Goal: Task Accomplishment & Management: Manage account settings

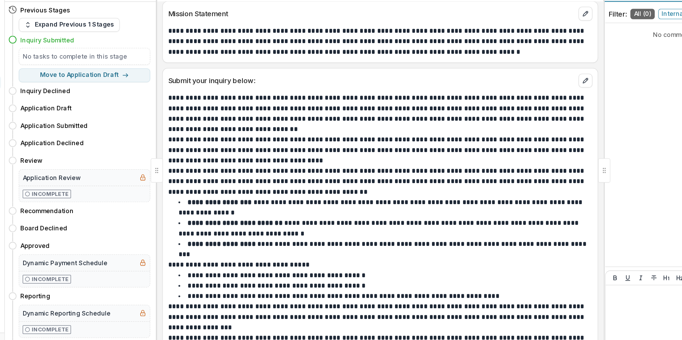
click at [583, 54] on button "Proposal Comments 0" at bounding box center [596, 47] width 71 height 17
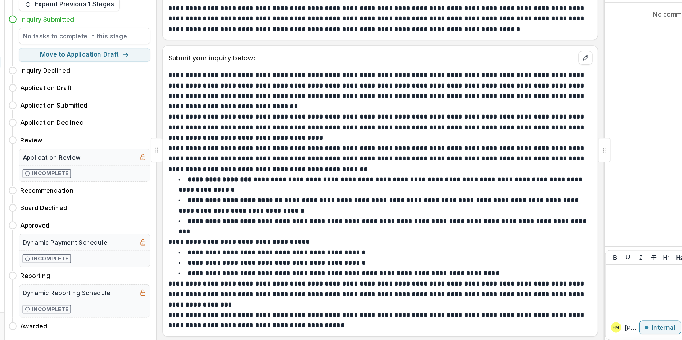
scroll to position [156, 0]
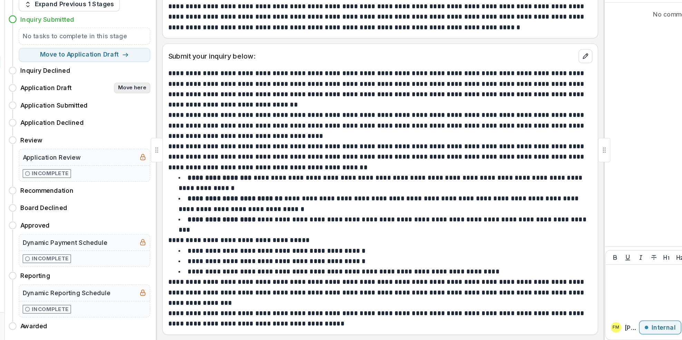
click at [191, 142] on button "Move here" at bounding box center [187, 140] width 29 height 8
select select "**********"
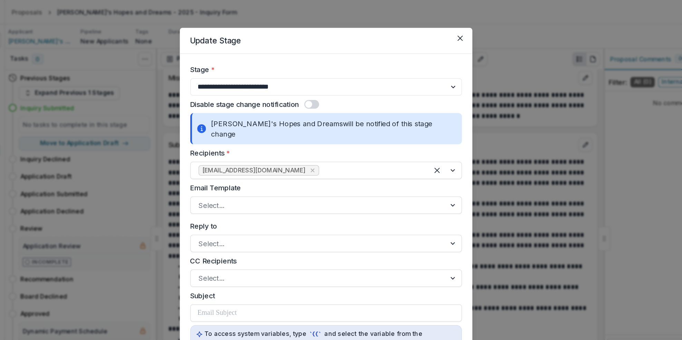
click at [446, 31] on icon "Close" at bounding box center [447, 30] width 4 height 4
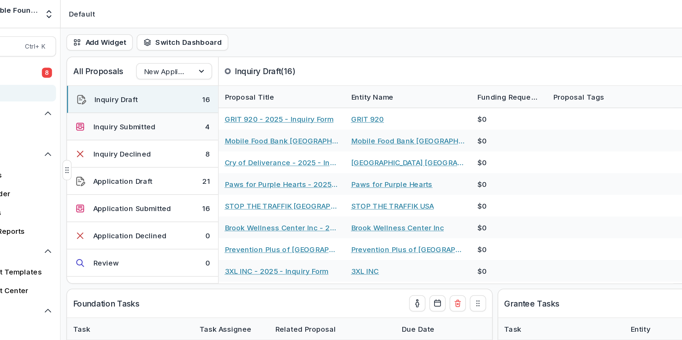
click at [149, 86] on div "Inquiry Submitted" at bounding box center [130, 86] width 42 height 7
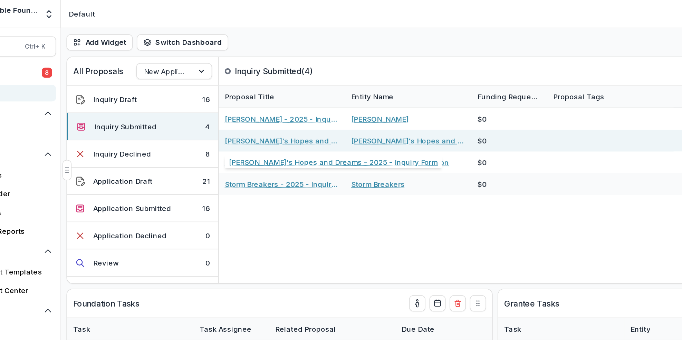
click at [223, 97] on link "[PERSON_NAME]'s Hopes and Dreams - 2025 - Inquiry Form" at bounding box center [237, 96] width 78 height 7
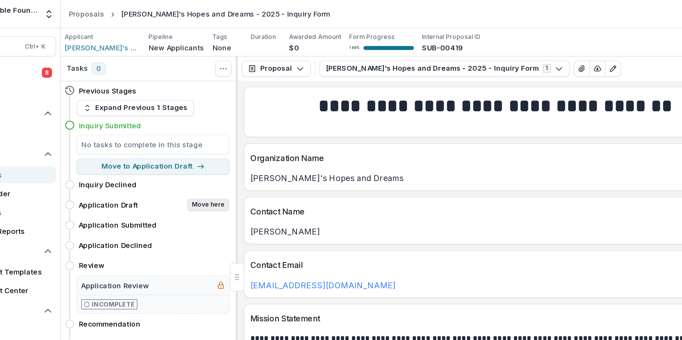
click at [186, 139] on button "Move here" at bounding box center [187, 140] width 29 height 8
select select "**********"
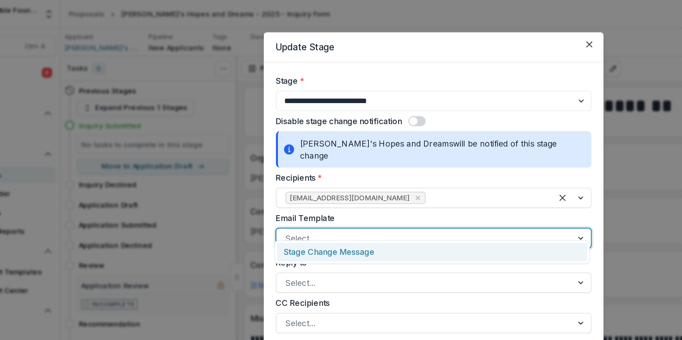
click at [440, 156] on div at bounding box center [442, 162] width 12 height 13
click at [291, 173] on div "Stage Change Message" at bounding box center [340, 172] width 212 height 13
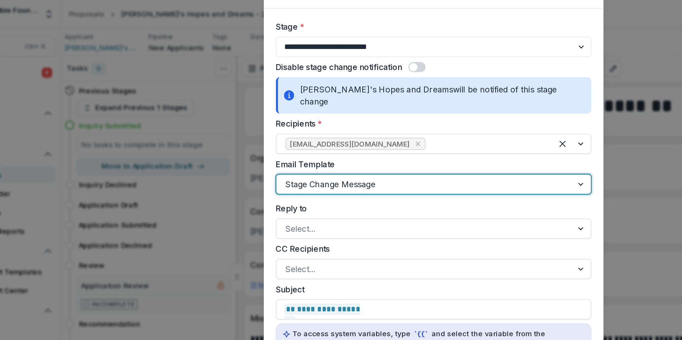
scroll to position [94, 0]
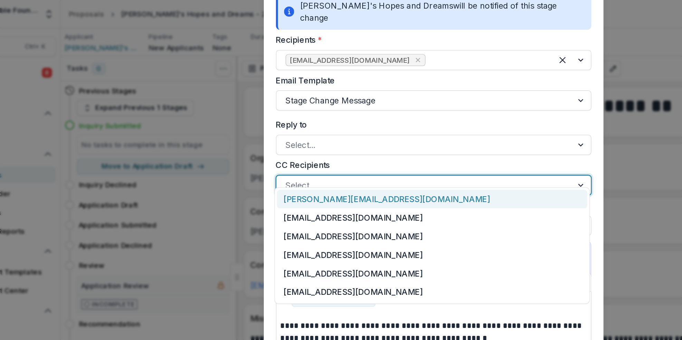
click at [440, 120] on div at bounding box center [442, 126] width 12 height 13
click at [278, 135] on div "[PERSON_NAME][EMAIL_ADDRESS][DOMAIN_NAME]" at bounding box center [340, 136] width 212 height 13
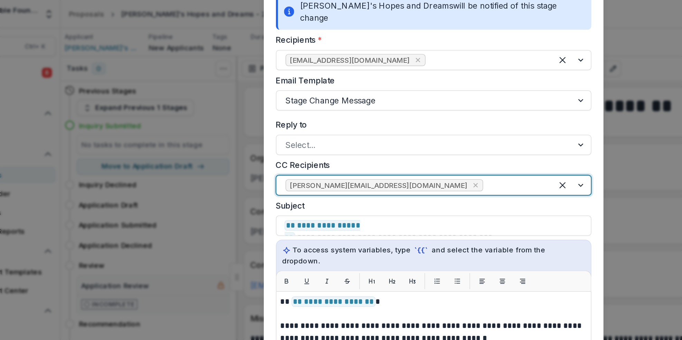
type input "*"
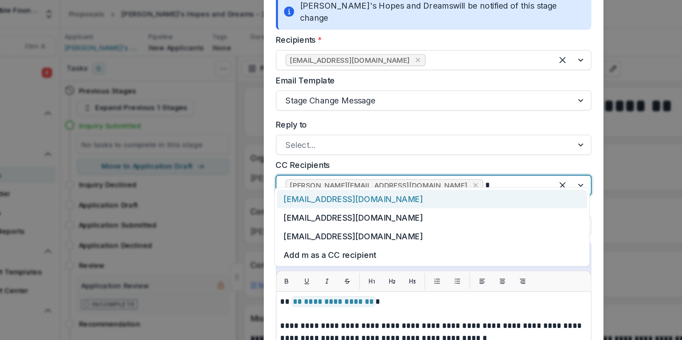
click at [295, 136] on div "[EMAIL_ADDRESS][DOMAIN_NAME]" at bounding box center [340, 136] width 212 height 13
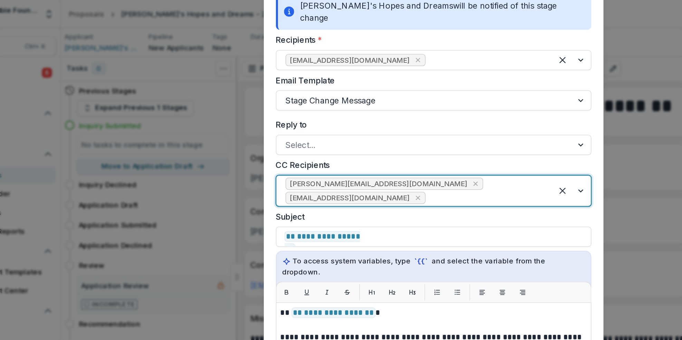
type input "*"
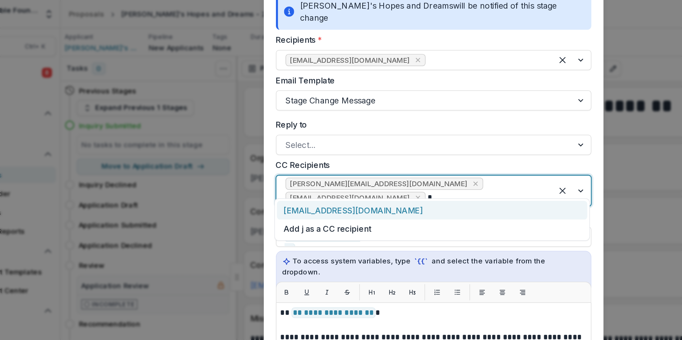
click at [293, 144] on div "[EMAIL_ADDRESS][DOMAIN_NAME]" at bounding box center [340, 143] width 212 height 13
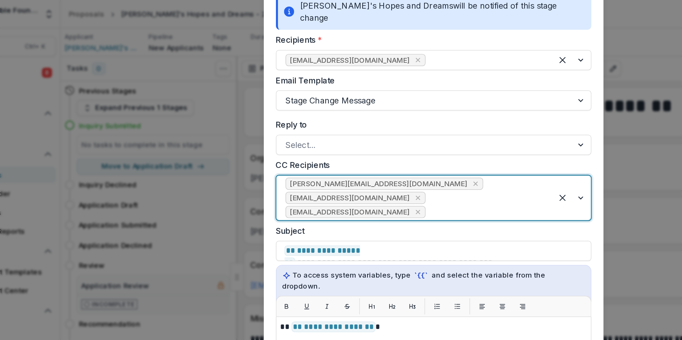
type input "*"
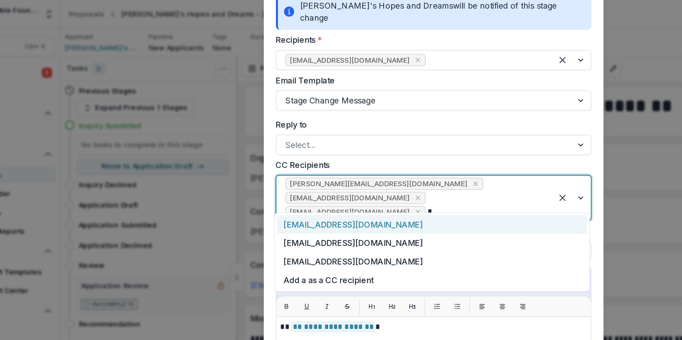
click at [293, 155] on div "[EMAIL_ADDRESS][DOMAIN_NAME]" at bounding box center [340, 153] width 212 height 13
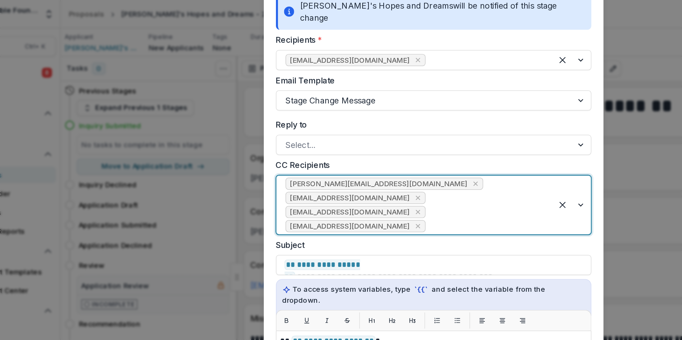
type input "*"
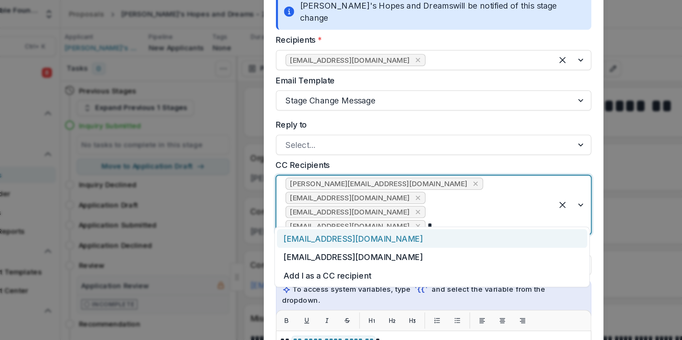
click at [286, 165] on div "[EMAIL_ADDRESS][DOMAIN_NAME]" at bounding box center [340, 163] width 212 height 13
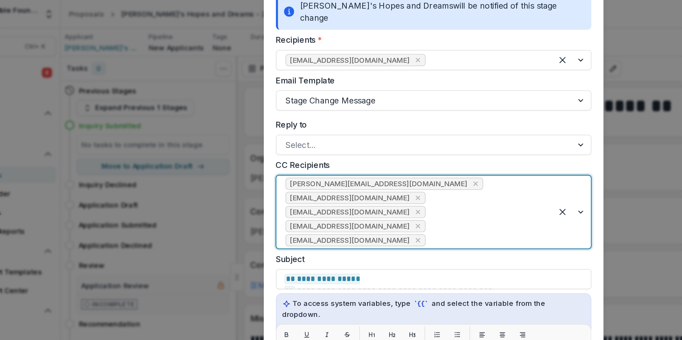
type input "*"
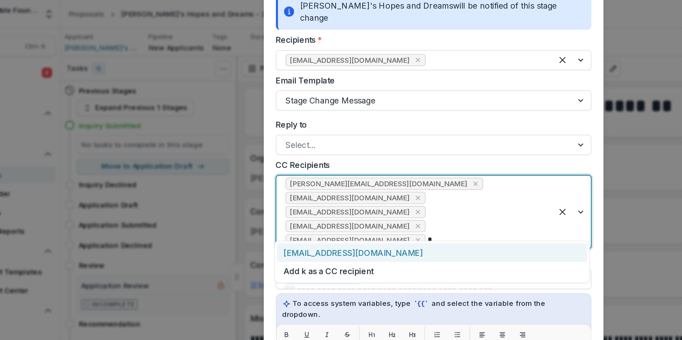
click at [337, 174] on div "[EMAIL_ADDRESS][DOMAIN_NAME]" at bounding box center [340, 172] width 212 height 13
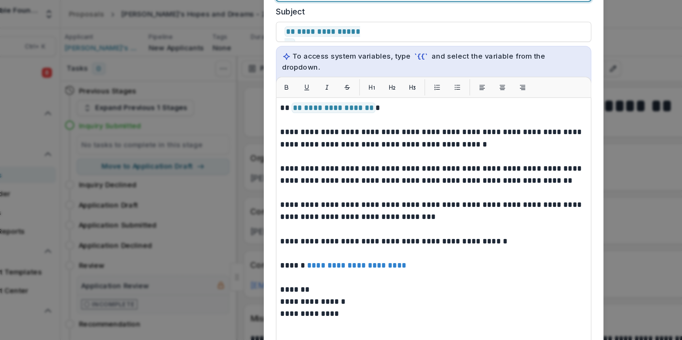
scroll to position [315, 0]
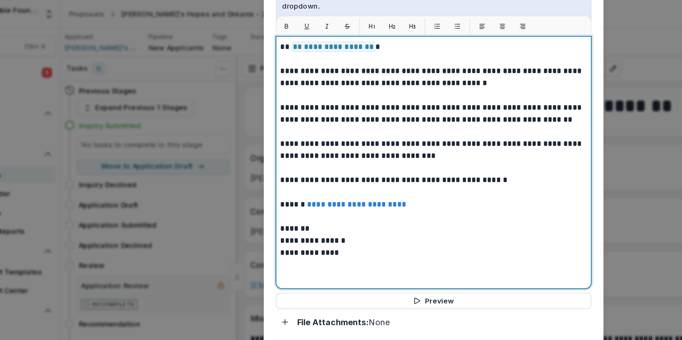
click at [257, 161] on p "**********" at bounding box center [340, 165] width 209 height 8
click at [236, 152] on p "*******" at bounding box center [340, 156] width 209 height 8
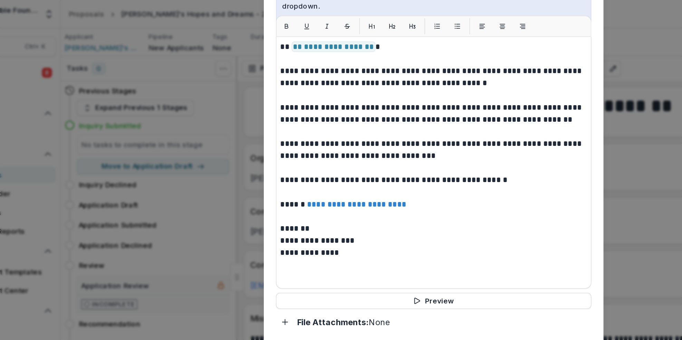
click at [234, 148] on div "**********" at bounding box center [340, 111] width 215 height 173
click at [234, 149] on div "**********" at bounding box center [340, 111] width 215 height 173
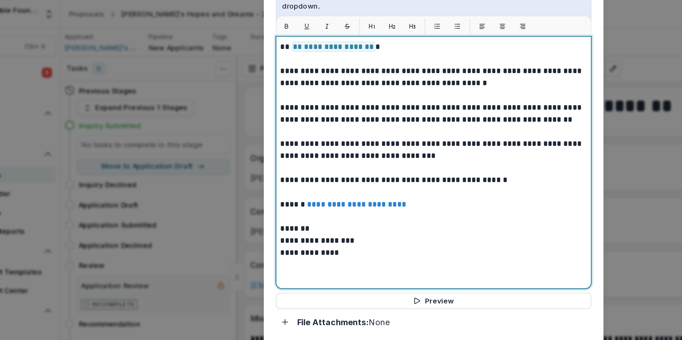
click at [344, 164] on div "**********" at bounding box center [340, 111] width 209 height 166
click at [252, 152] on p "*******" at bounding box center [340, 156] width 209 height 8
click at [360, 169] on p "**********" at bounding box center [340, 173] width 209 height 8
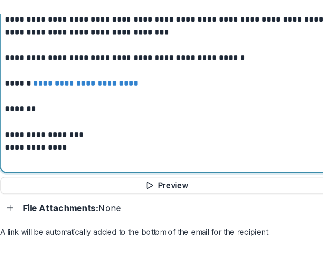
scroll to position [400, 0]
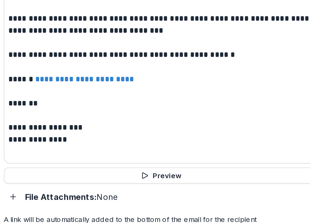
drag, startPoint x: 255, startPoint y: 151, endPoint x: 264, endPoint y: 166, distance: 17.0
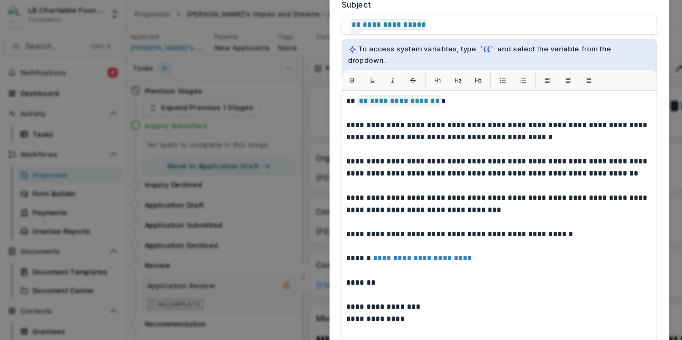
scroll to position [315, 0]
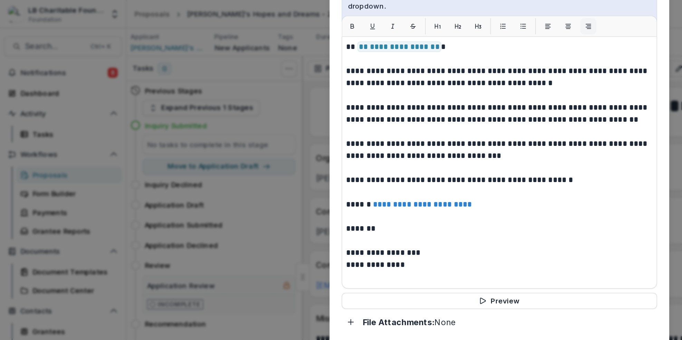
click at [400, 16] on icon "Align right" at bounding box center [402, 17] width 4 height 3
click at [387, 16] on icon "Align center" at bounding box center [388, 17] width 4 height 3
click at [372, 16] on icon "Align left" at bounding box center [374, 17] width 4 height 3
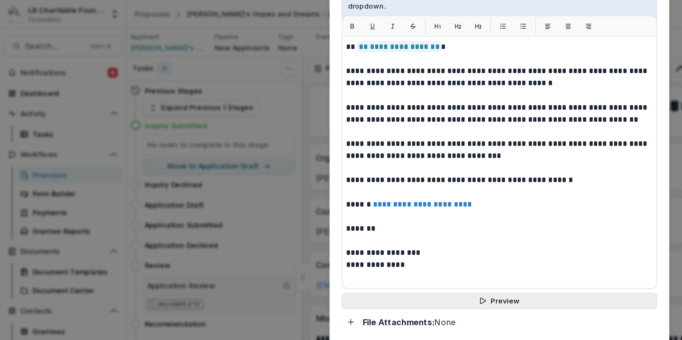
click at [340, 200] on button "Preview" at bounding box center [340, 205] width 215 height 11
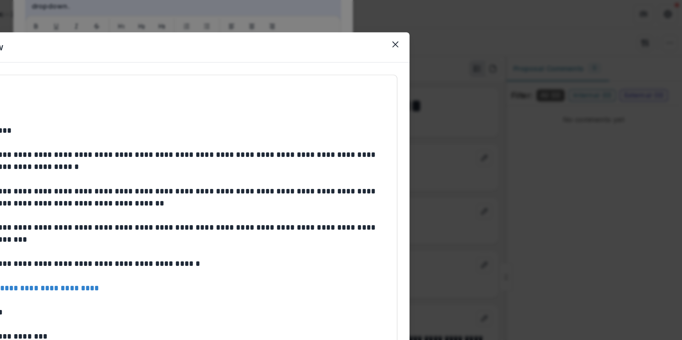
drag, startPoint x: 413, startPoint y: 32, endPoint x: 503, endPoint y: 16, distance: 91.3
click at [506, 18] on div "**********" at bounding box center [341, 170] width 682 height 340
drag, startPoint x: 435, startPoint y: 31, endPoint x: 440, endPoint y: 30, distance: 5.6
click at [440, 30] on header "Preview" at bounding box center [340, 32] width 309 height 21
click at [485, 29] on icon "Close" at bounding box center [486, 30] width 4 height 4
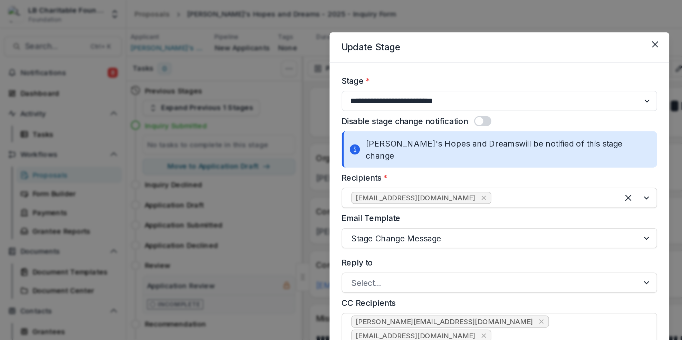
drag, startPoint x: 373, startPoint y: 28, endPoint x: 360, endPoint y: 21, distance: 14.4
click at [360, 15] on div "**********" at bounding box center [341, 170] width 682 height 340
drag, startPoint x: 393, startPoint y: 33, endPoint x: 357, endPoint y: 26, distance: 37.0
click at [357, 29] on header "Update Stage" at bounding box center [341, 32] width 232 height 21
drag, startPoint x: 406, startPoint y: 30, endPoint x: 382, endPoint y: 5, distance: 34.2
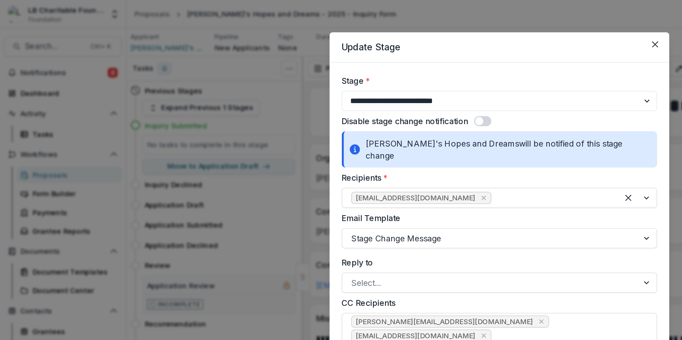
click at [382, 5] on div "**********" at bounding box center [341, 170] width 682 height 340
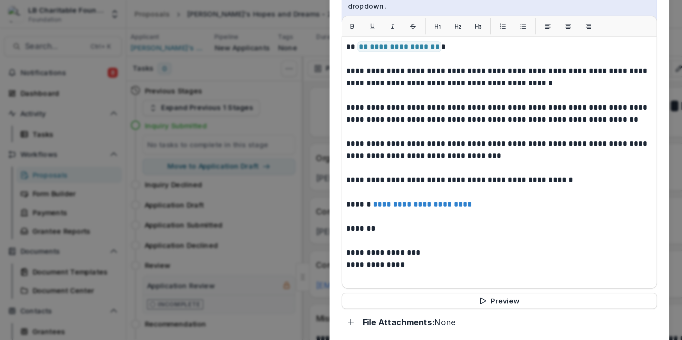
scroll to position [315, 0]
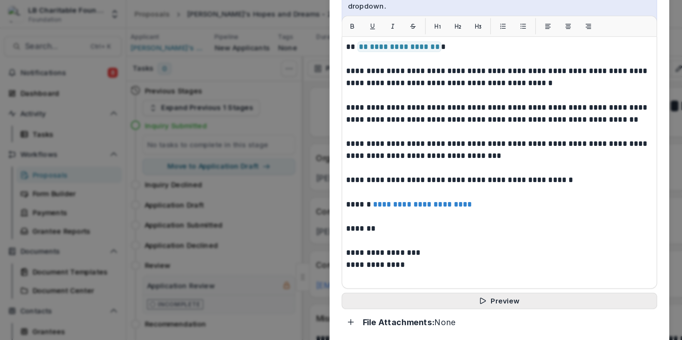
click at [340, 200] on button "Preview" at bounding box center [340, 205] width 215 height 11
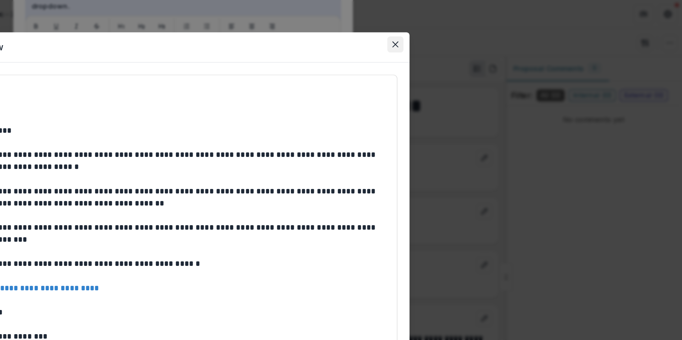
click at [487, 31] on icon "Close" at bounding box center [486, 30] width 4 height 4
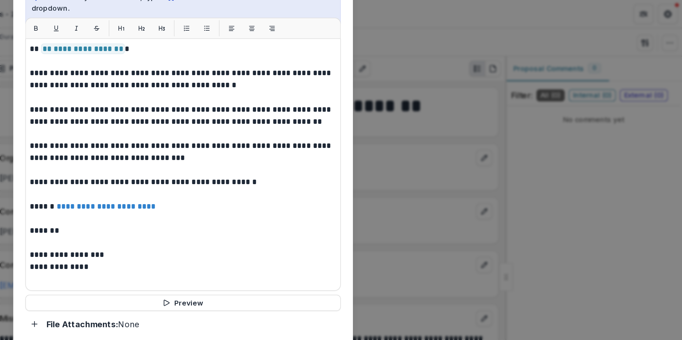
scroll to position [315, 0]
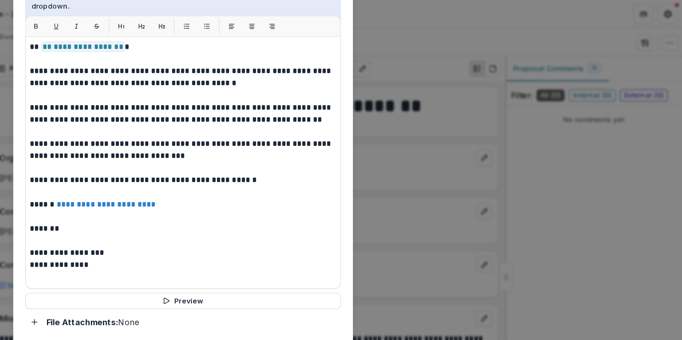
click at [233, 200] on button "Preview" at bounding box center [340, 205] width 215 height 11
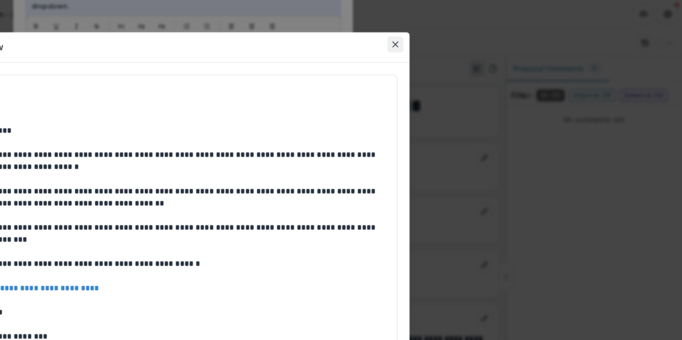
click at [487, 32] on icon "Close" at bounding box center [486, 30] width 4 height 4
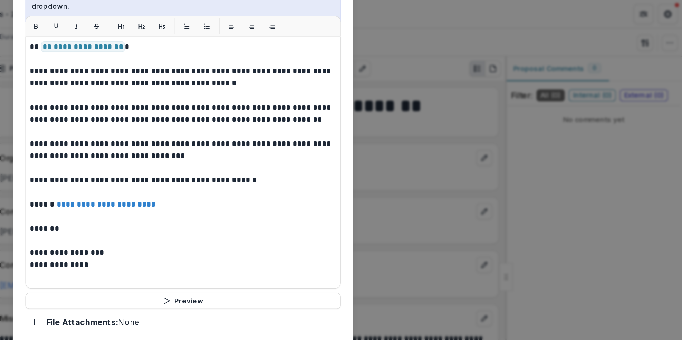
click at [678, 3] on div "**********" at bounding box center [341, 170] width 682 height 340
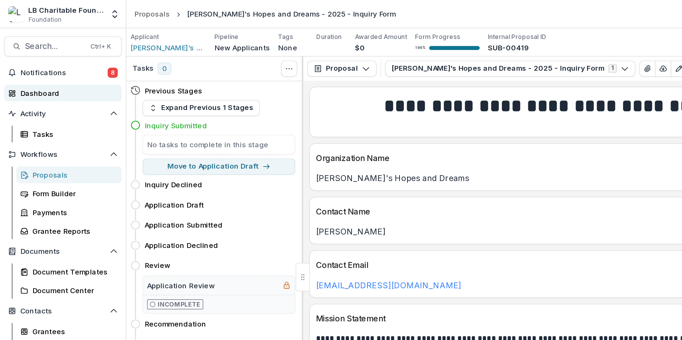
click at [37, 62] on div "Dashboard" at bounding box center [46, 63] width 64 height 7
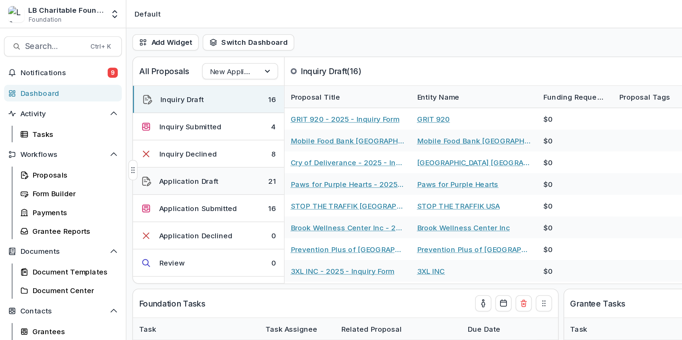
click at [176, 126] on button "Application Draft 21" at bounding box center [142, 124] width 103 height 19
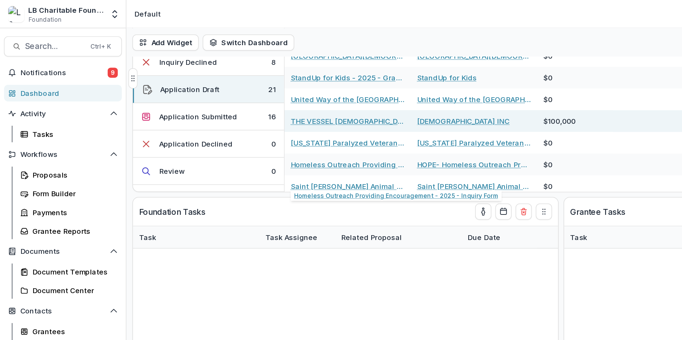
scroll to position [66, 0]
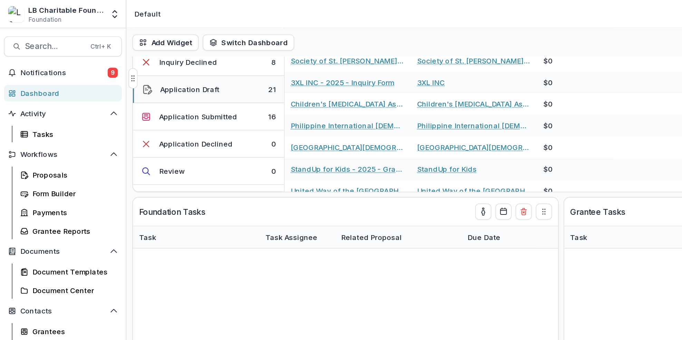
click at [165, 62] on button "Application Draft 21" at bounding box center [142, 61] width 103 height 19
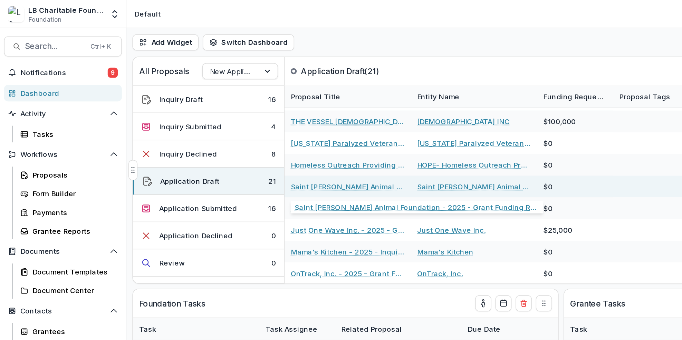
scroll to position [192, 0]
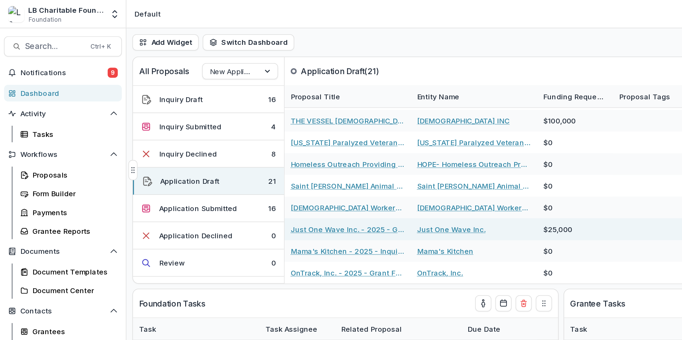
click at [247, 153] on link "Just One Wave Inc. - 2025 - Grant Funding Request Requirements and Questionnair…" at bounding box center [237, 156] width 78 height 7
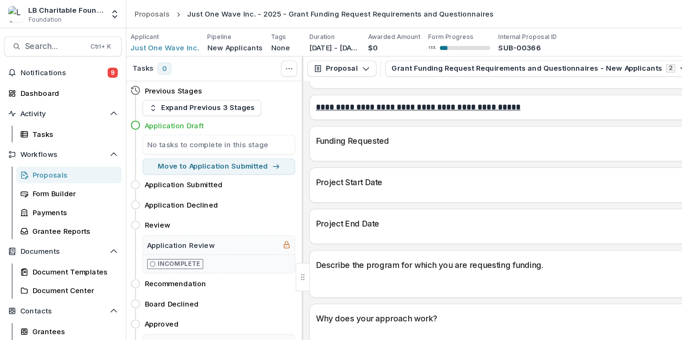
scroll to position [440, 0]
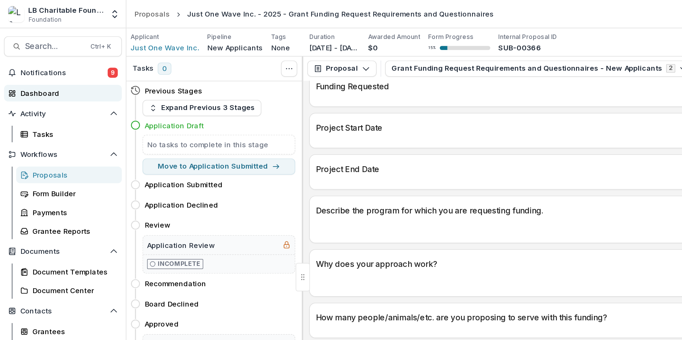
click at [38, 66] on div "Dashboard" at bounding box center [46, 63] width 64 height 7
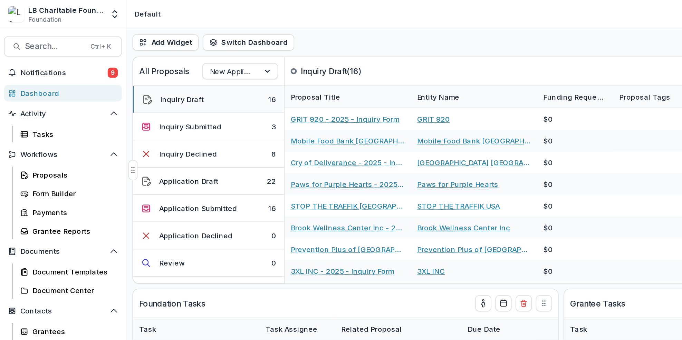
click at [177, 69] on button "Inquiry Draft 16" at bounding box center [142, 68] width 103 height 19
click at [168, 71] on button "Inquiry Draft 16" at bounding box center [142, 68] width 103 height 19
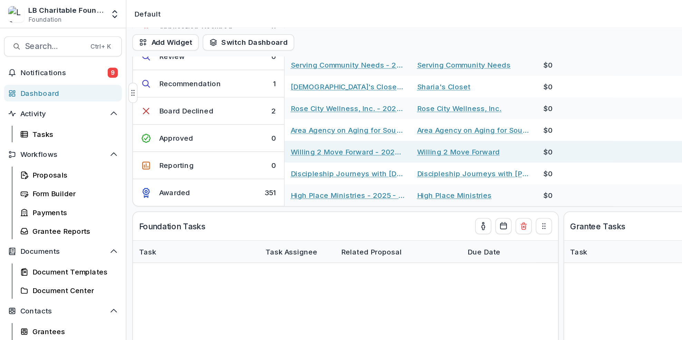
scroll to position [63, 0]
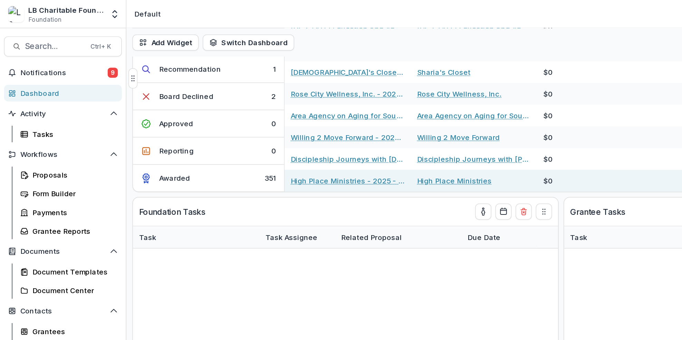
click at [281, 122] on div "High Place Ministries" at bounding box center [324, 123] width 86 height 15
click at [256, 123] on link "High Place Ministries - 2025 - Grant Funding Request Requirements and Questionn…" at bounding box center [237, 123] width 78 height 7
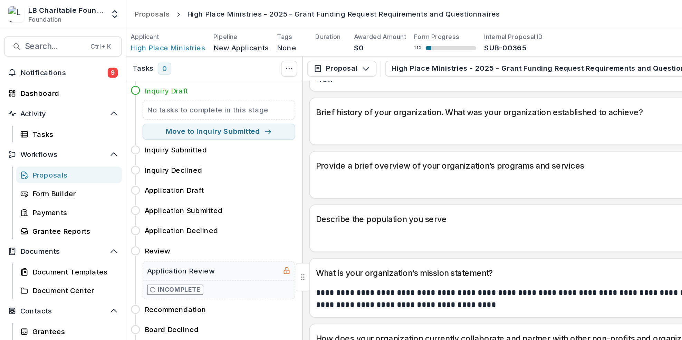
scroll to position [188, 0]
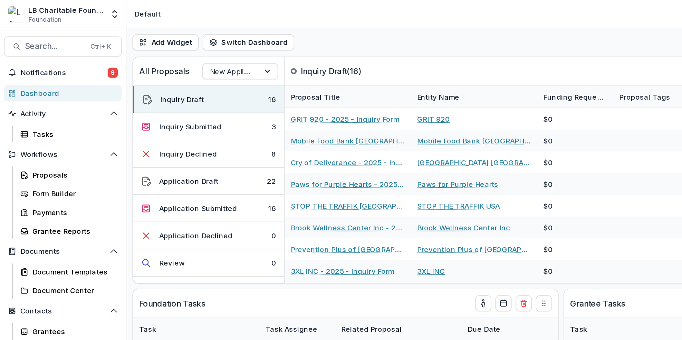
click at [31, 65] on div "Dashboard" at bounding box center [46, 63] width 64 height 7
click at [173, 90] on button "Inquiry Submitted 3" at bounding box center [142, 86] width 103 height 19
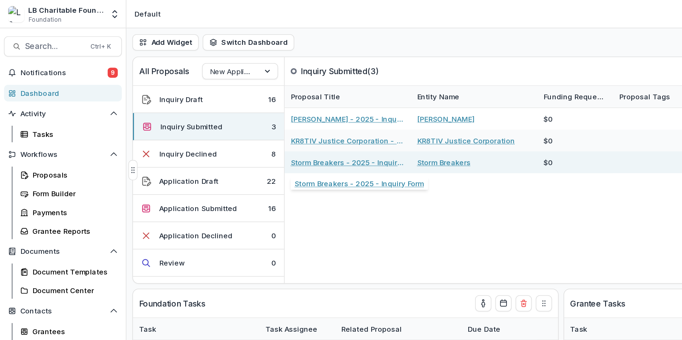
click at [242, 109] on link "Storm Breakers - 2025 - Inquiry Form" at bounding box center [237, 110] width 78 height 7
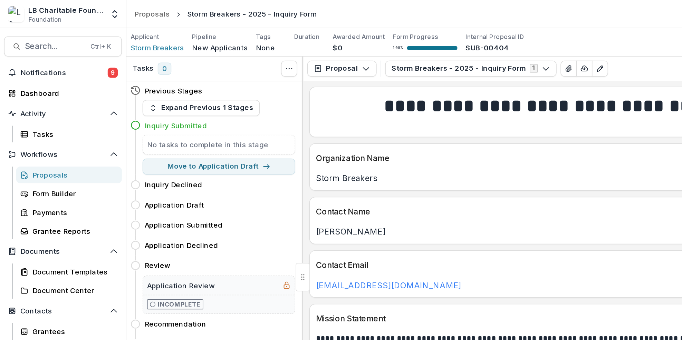
click at [154, 88] on div "Inquiry Submitted" at bounding box center [150, 85] width 103 height 7
click at [146, 88] on div "Inquiry Submitted" at bounding box center [150, 85] width 103 height 7
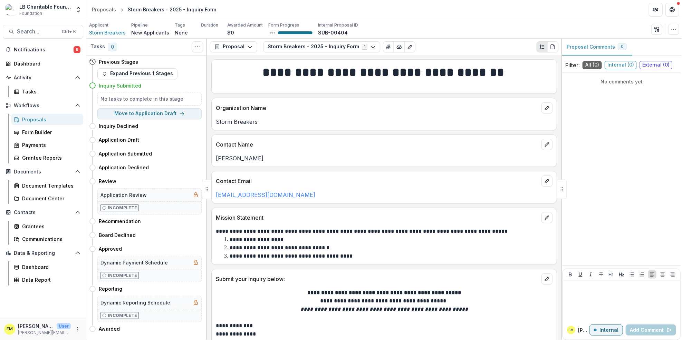
click at [127, 89] on h4 "Inquiry Submitted" at bounding box center [120, 85] width 42 height 7
click at [128, 88] on h4 "Inquiry Submitted" at bounding box center [120, 85] width 42 height 7
drag, startPoint x: 128, startPoint y: 89, endPoint x: 147, endPoint y: 82, distance: 20.1
click at [147, 82] on div "Inquiry Submitted" at bounding box center [150, 85] width 103 height 7
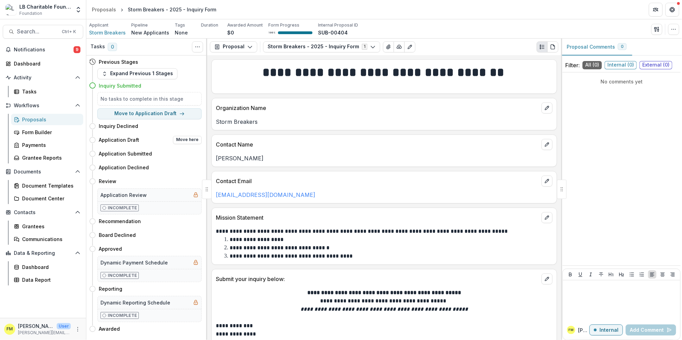
click at [148, 140] on div "Application Draft Move here" at bounding box center [150, 140] width 103 height 8
click at [151, 138] on div "Application Draft Move here" at bounding box center [150, 140] width 103 height 8
drag, startPoint x: 151, startPoint y: 138, endPoint x: 125, endPoint y: 141, distance: 26.7
click at [125, 141] on h4 "Application Draft" at bounding box center [119, 139] width 40 height 7
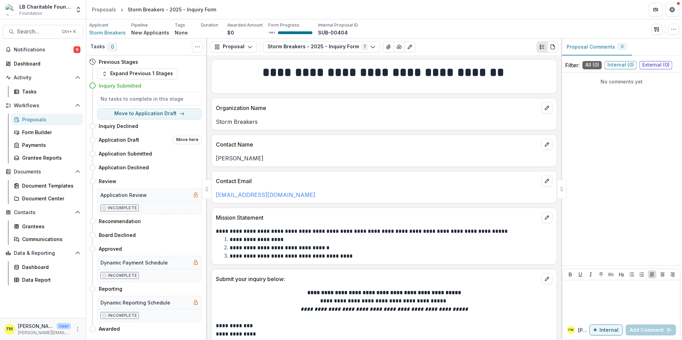
click at [165, 141] on div "Application Draft Move here" at bounding box center [150, 140] width 103 height 8
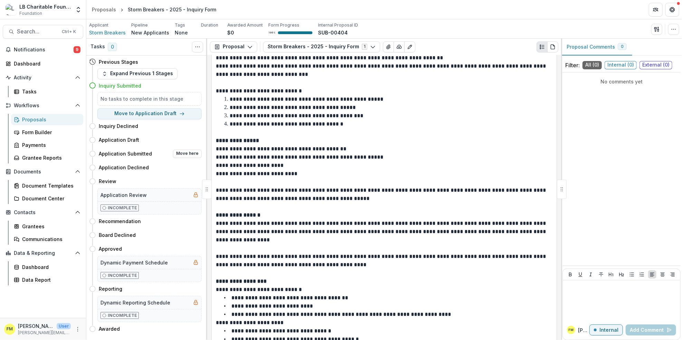
scroll to position [687, 0]
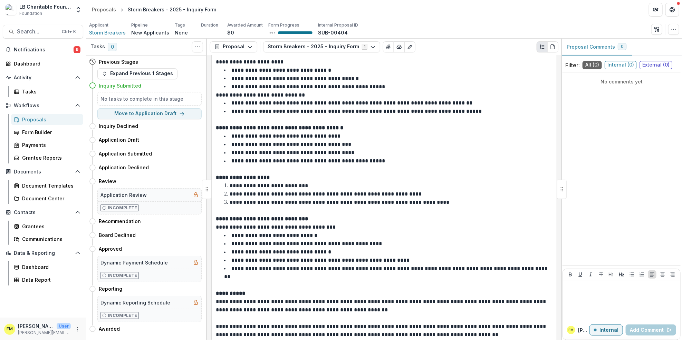
click at [561, 192] on div at bounding box center [562, 189] width 10 height 19
click at [562, 189] on div at bounding box center [562, 189] width 10 height 19
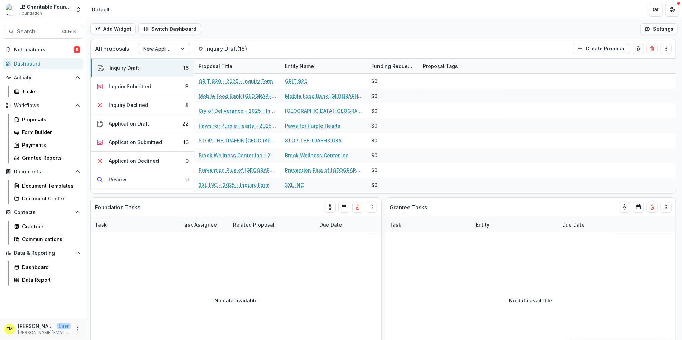
click at [42, 66] on div "Dashboard" at bounding box center [46, 63] width 64 height 7
click at [138, 85] on div "Inquiry Submitted" at bounding box center [130, 86] width 42 height 7
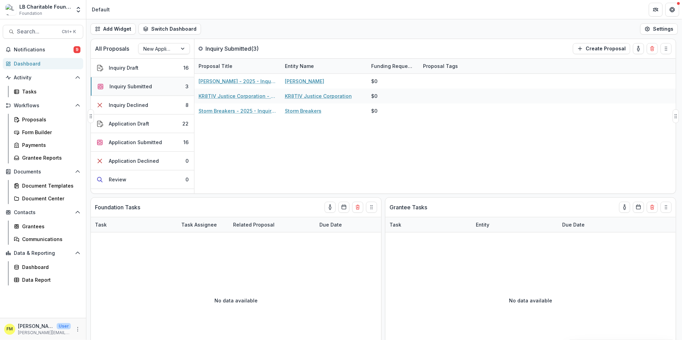
click at [149, 86] on div "Inquiry Submitted" at bounding box center [130, 86] width 42 height 7
click at [151, 123] on button "Application Draft 22" at bounding box center [142, 124] width 103 height 19
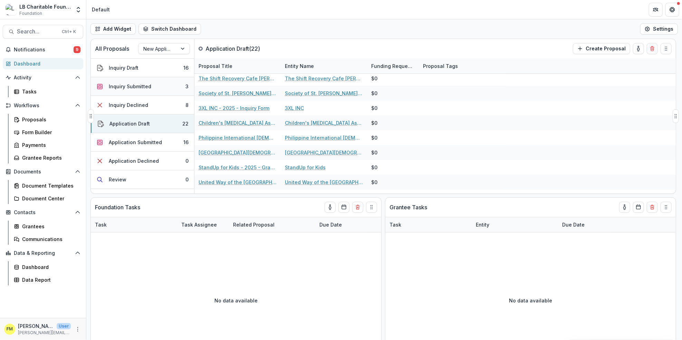
click at [153, 84] on button "Inquiry Submitted 3" at bounding box center [142, 86] width 103 height 19
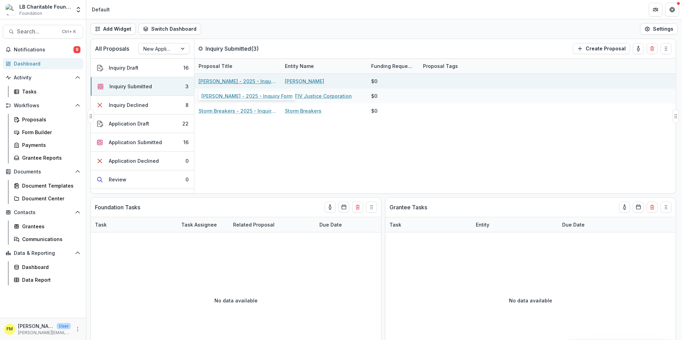
click at [231, 78] on link "[PERSON_NAME] - 2025 - Inquiry Form" at bounding box center [237, 81] width 78 height 7
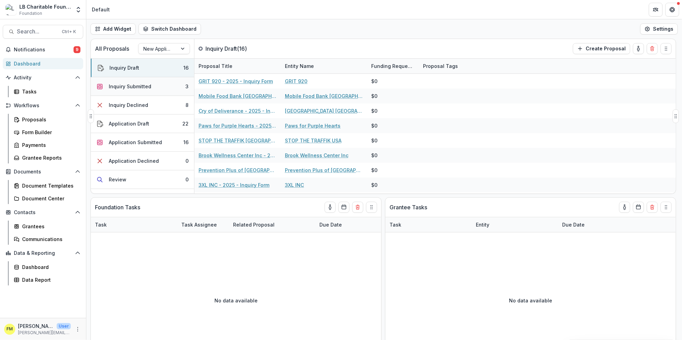
click at [145, 86] on div "Inquiry Submitted" at bounding box center [130, 86] width 42 height 7
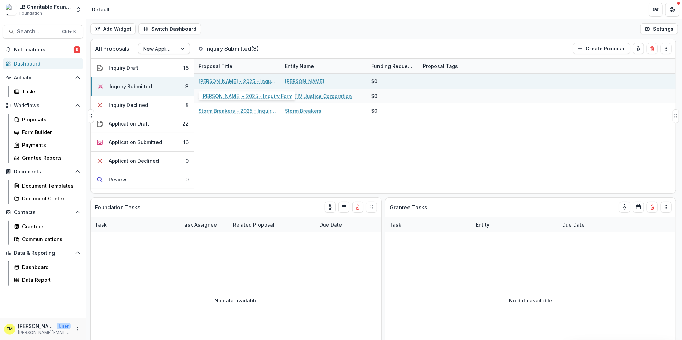
click at [232, 78] on link "[PERSON_NAME] - 2025 - Inquiry Form" at bounding box center [237, 81] width 78 height 7
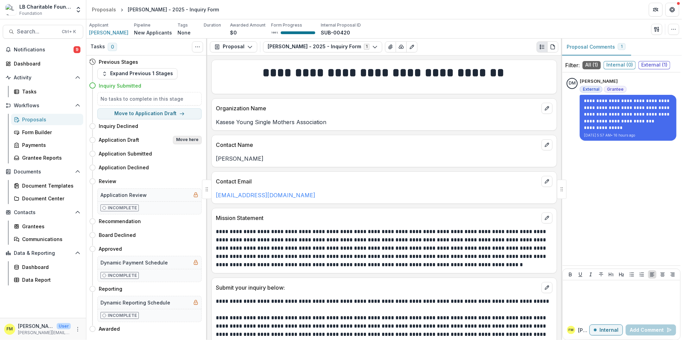
click at [192, 138] on button "Move here" at bounding box center [187, 140] width 29 height 8
select select "**********"
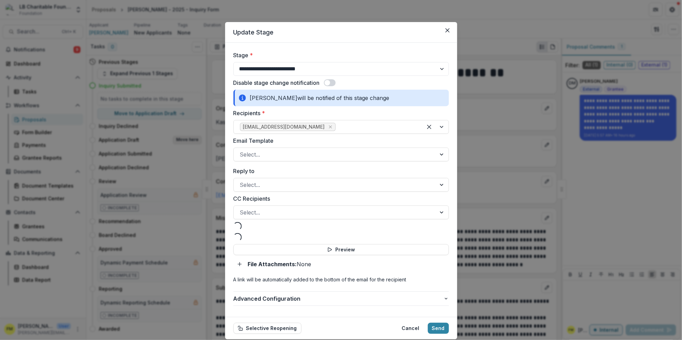
select select "**********"
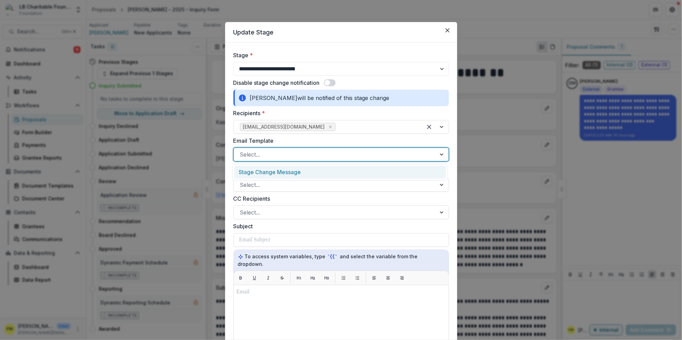
click at [441, 158] on div at bounding box center [442, 154] width 12 height 13
click at [320, 173] on div "Stage Change Message" at bounding box center [340, 172] width 212 height 13
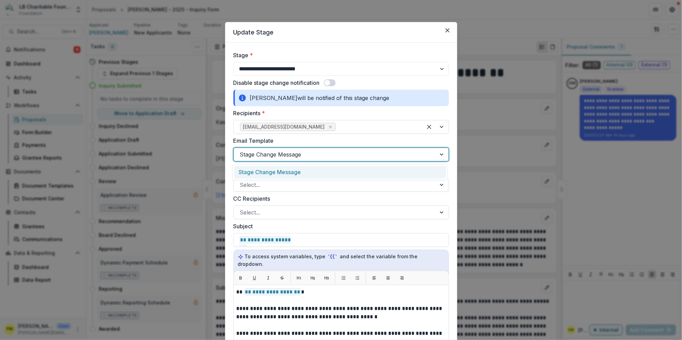
click at [441, 154] on div at bounding box center [442, 154] width 12 height 13
click at [439, 155] on div at bounding box center [442, 154] width 12 height 13
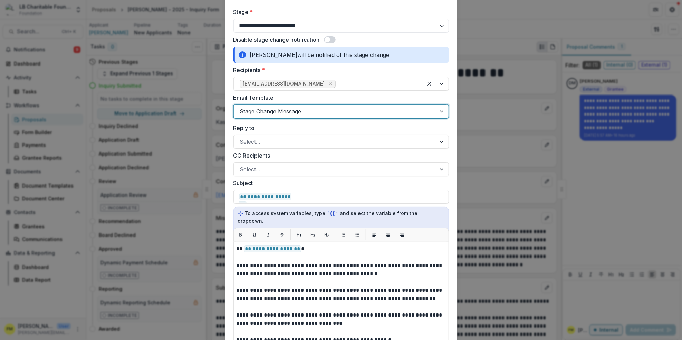
scroll to position [1, 0]
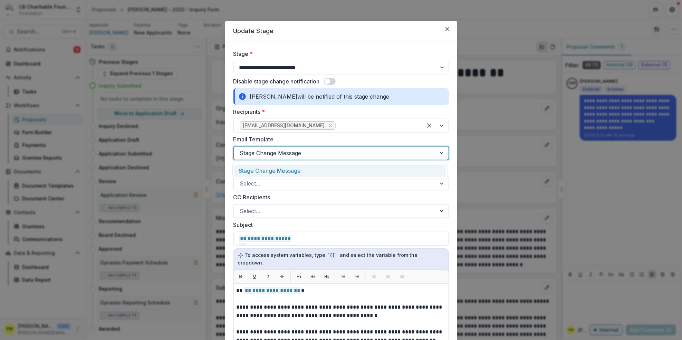
click at [439, 153] on div at bounding box center [442, 153] width 12 height 13
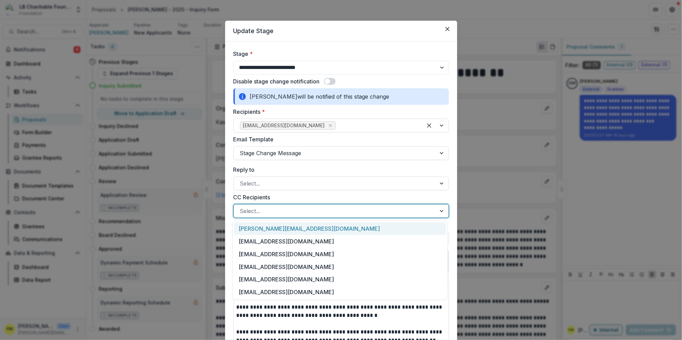
click at [442, 209] on div at bounding box center [442, 211] width 12 height 13
click at [264, 228] on div "[PERSON_NAME][EMAIL_ADDRESS][DOMAIN_NAME]" at bounding box center [340, 229] width 212 height 13
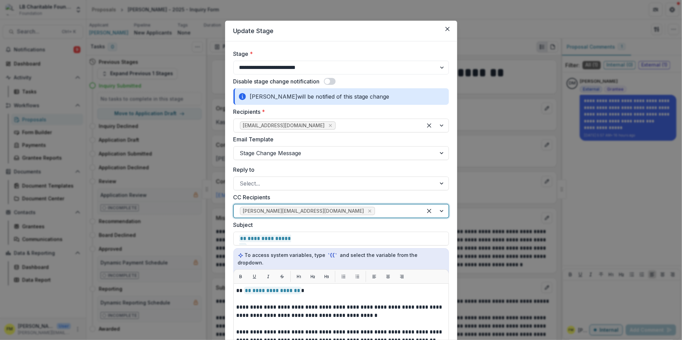
type input "*"
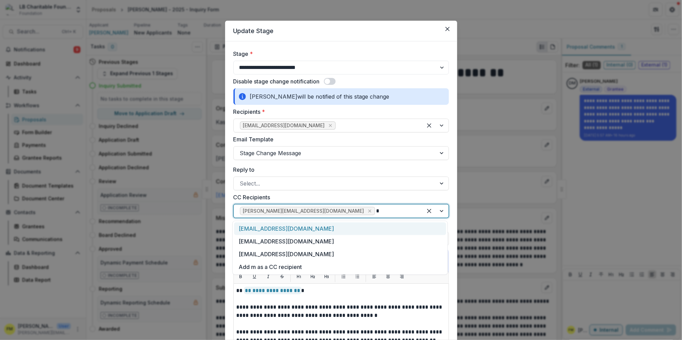
click at [341, 231] on div "[EMAIL_ADDRESS][DOMAIN_NAME]" at bounding box center [340, 229] width 212 height 13
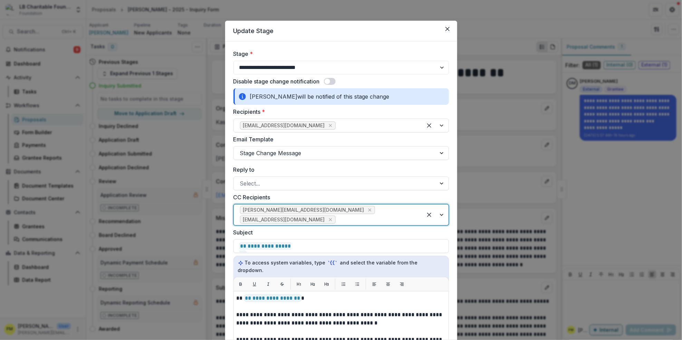
type input "*"
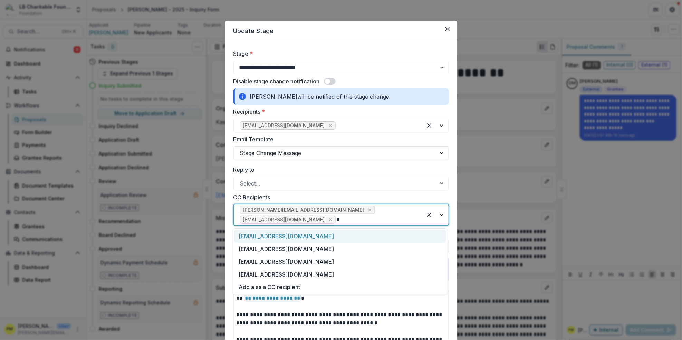
click at [364, 236] on div "[EMAIL_ADDRESS][DOMAIN_NAME]" at bounding box center [340, 236] width 212 height 13
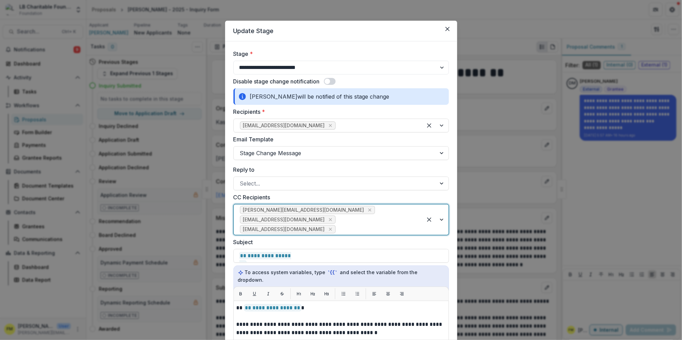
type input "*"
click at [325, 250] on div "[EMAIL_ADDRESS][DOMAIN_NAME]" at bounding box center [340, 246] width 212 height 13
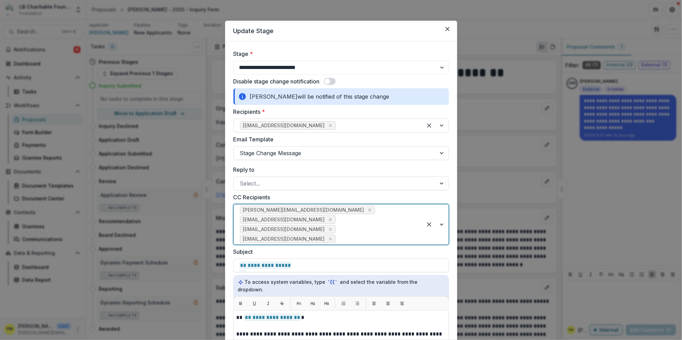
type input "*"
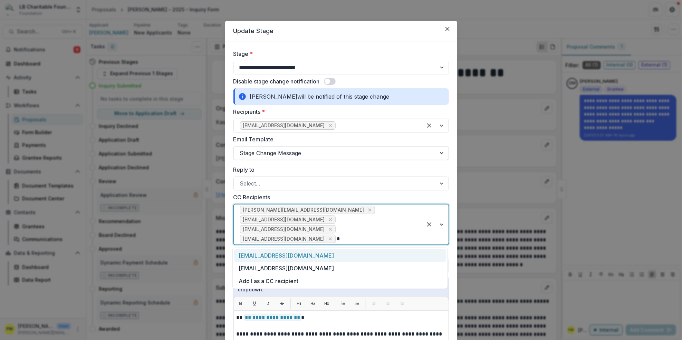
click at [338, 257] on div "[EMAIL_ADDRESS][DOMAIN_NAME]" at bounding box center [340, 256] width 212 height 13
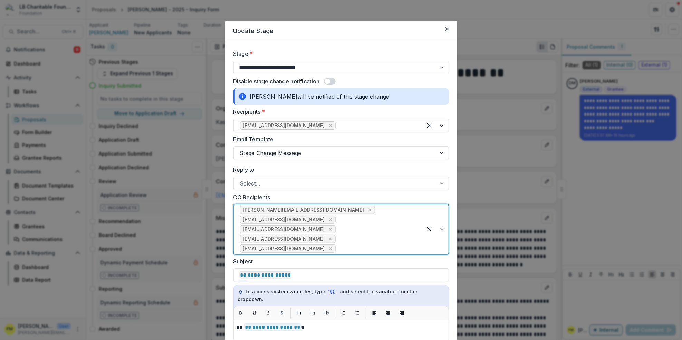
type input "*"
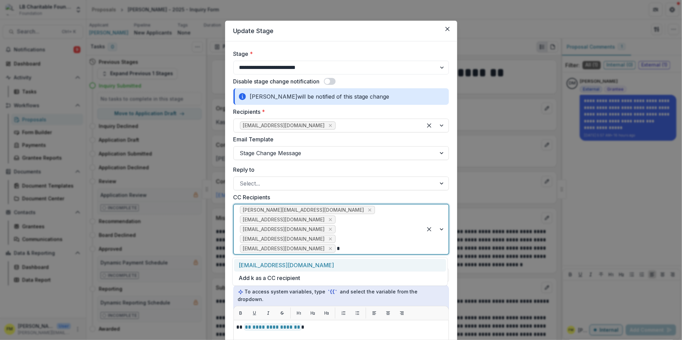
click at [330, 262] on div "[EMAIL_ADDRESS][DOMAIN_NAME]" at bounding box center [340, 265] width 212 height 13
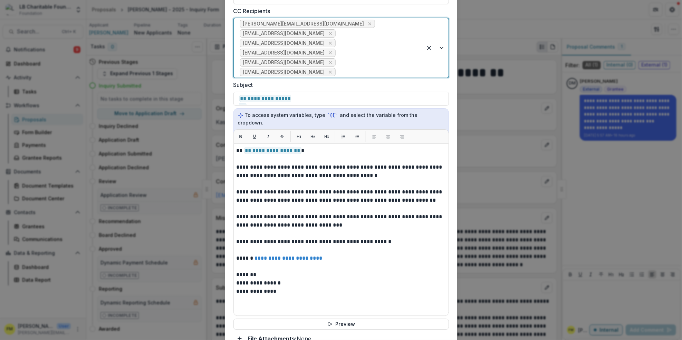
scroll to position [199, 0]
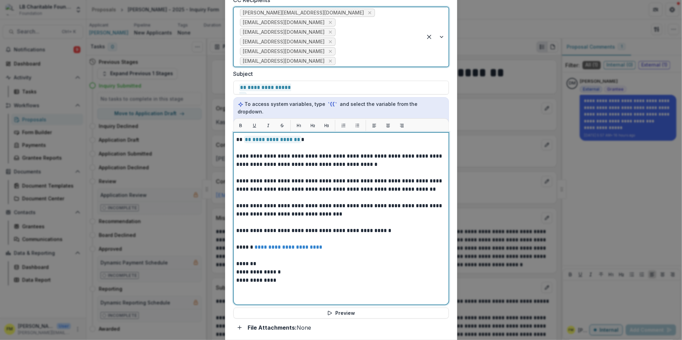
click at [256, 268] on p "**********" at bounding box center [340, 272] width 209 height 8
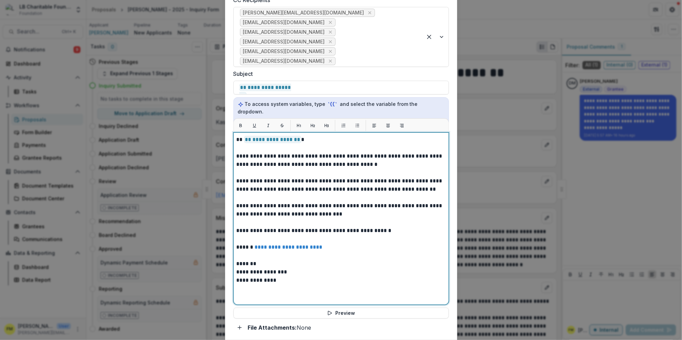
click at [329, 283] on div "**********" at bounding box center [340, 219] width 209 height 166
drag, startPoint x: 307, startPoint y: 273, endPoint x: 314, endPoint y: 263, distance: 11.6
click at [308, 276] on p "**********" at bounding box center [340, 280] width 209 height 8
click at [253, 260] on p "*******" at bounding box center [340, 264] width 209 height 8
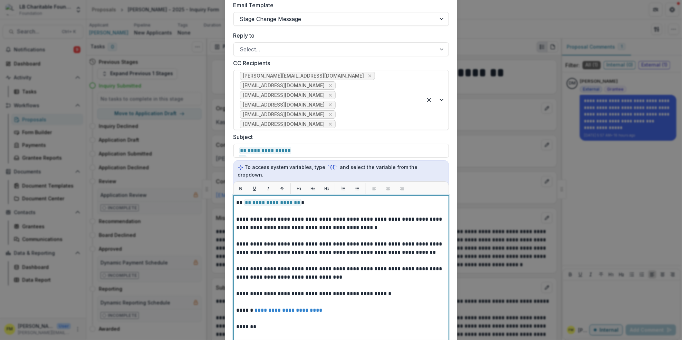
scroll to position [315, 0]
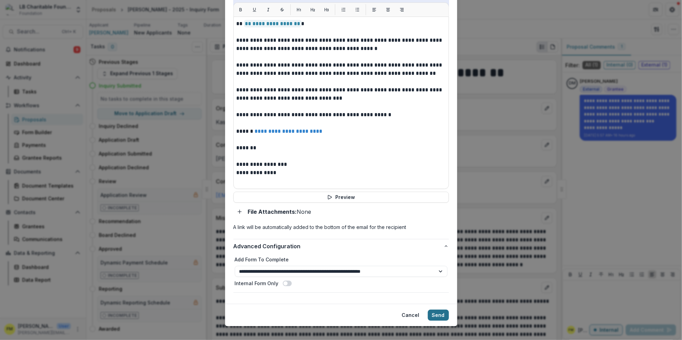
click at [436, 310] on button "Send" at bounding box center [438, 315] width 21 height 11
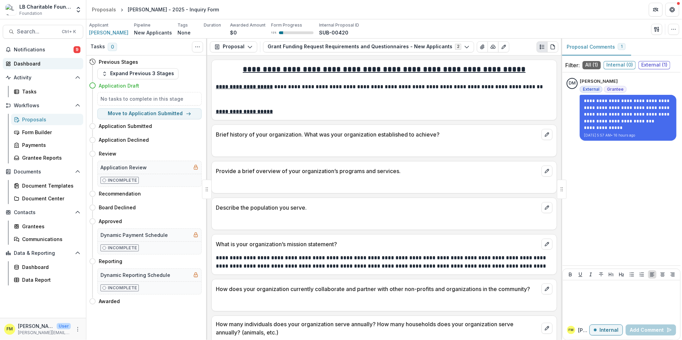
click at [39, 63] on div "Dashboard" at bounding box center [46, 63] width 64 height 7
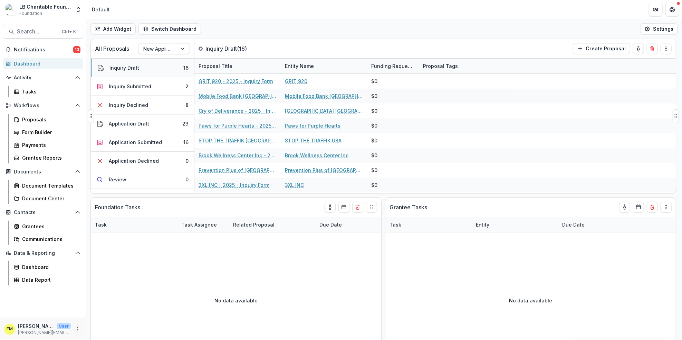
click at [179, 70] on button "Inquiry Draft 16" at bounding box center [142, 68] width 103 height 19
click at [165, 69] on button "Inquiry Draft 16" at bounding box center [142, 68] width 103 height 19
click at [165, 68] on button "Inquiry Draft 16" at bounding box center [142, 68] width 103 height 19
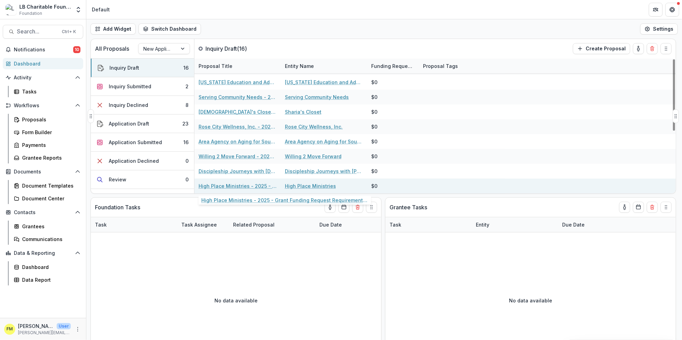
click at [229, 187] on link "High Place Ministries - 2025 - Grant Funding Request Requirements and Questionn…" at bounding box center [237, 186] width 78 height 7
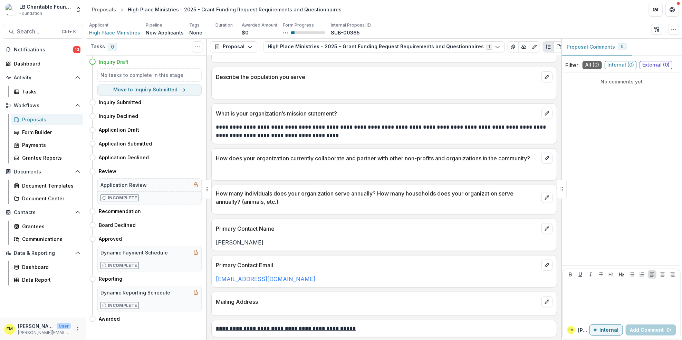
scroll to position [138, 0]
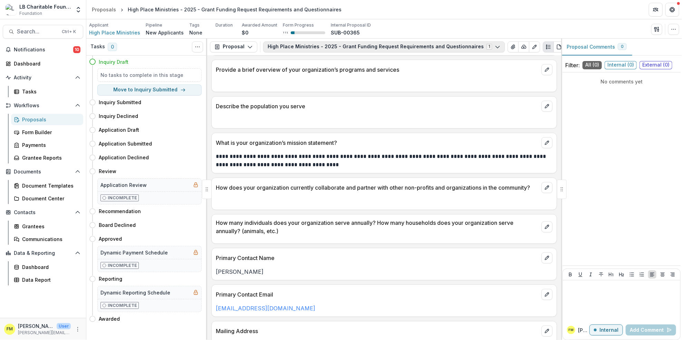
click at [297, 47] on button "High Place Ministries - 2025 - Grant Funding Request Requirements and Questionn…" at bounding box center [384, 46] width 242 height 11
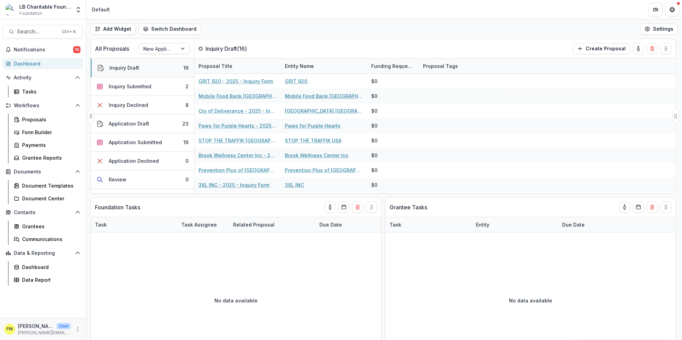
click at [155, 72] on button "Inquiry Draft 16" at bounding box center [142, 68] width 103 height 19
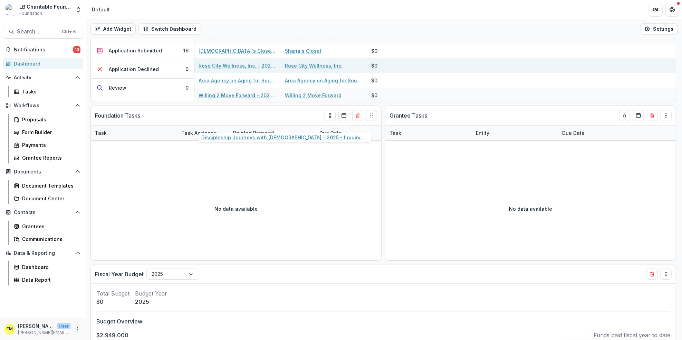
scroll to position [72, 0]
click at [233, 65] on link "[DEMOGRAPHIC_DATA]'s Closet - 2025 - Grant Funding Request Requirements and Que…" at bounding box center [237, 65] width 78 height 7
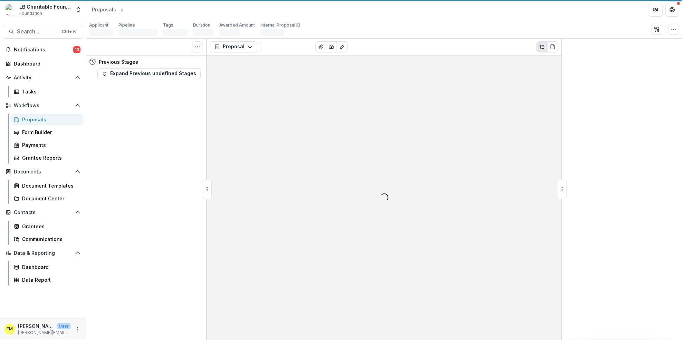
click at [233, 65] on div "Loading..." at bounding box center [384, 198] width 354 height 285
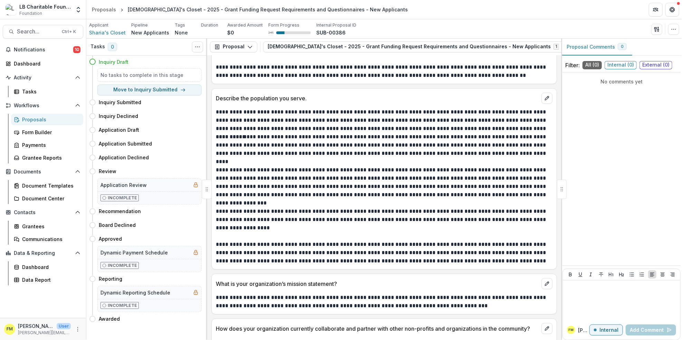
scroll to position [445, 0]
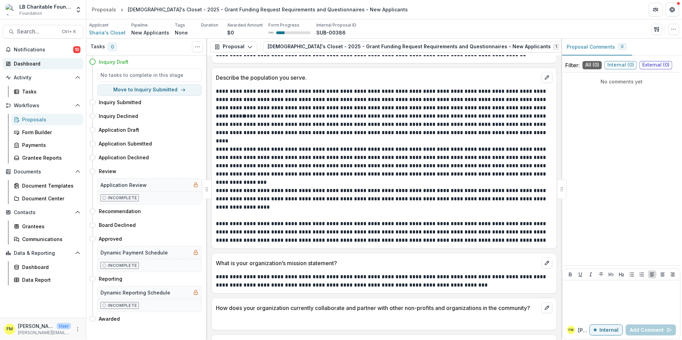
click at [29, 65] on div "Dashboard" at bounding box center [46, 63] width 64 height 7
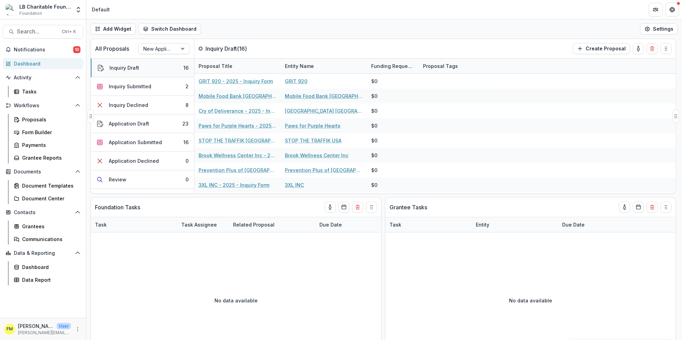
click at [181, 69] on button "Inquiry Draft 16" at bounding box center [142, 68] width 103 height 19
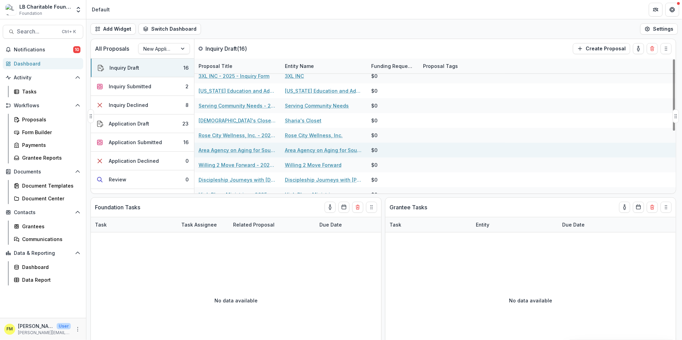
scroll to position [118, 0]
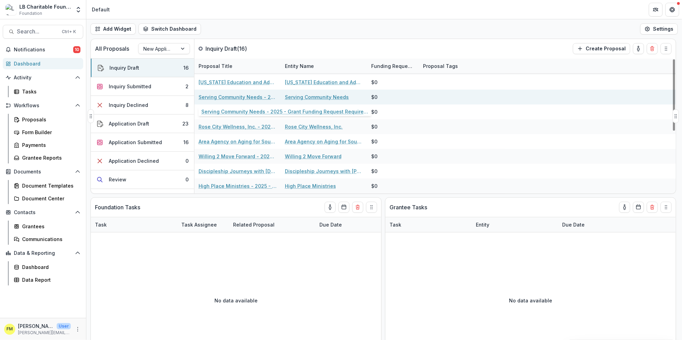
click at [240, 98] on link "Serving Community Needs - 2025 - Grant Funding Request Requirements and Questio…" at bounding box center [237, 97] width 78 height 7
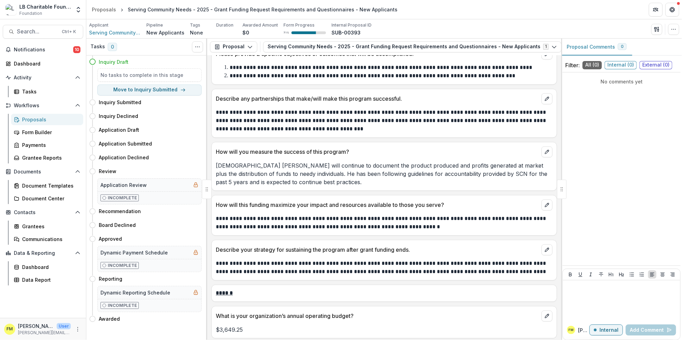
scroll to position [798, 0]
click at [32, 67] on div "Dashboard" at bounding box center [46, 63] width 64 height 7
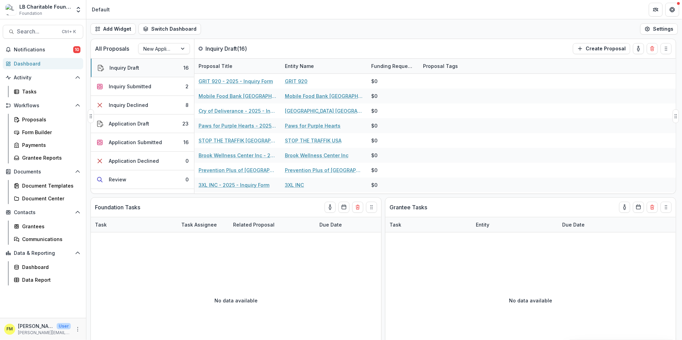
click at [175, 64] on button "Inquiry Draft 16" at bounding box center [142, 68] width 103 height 19
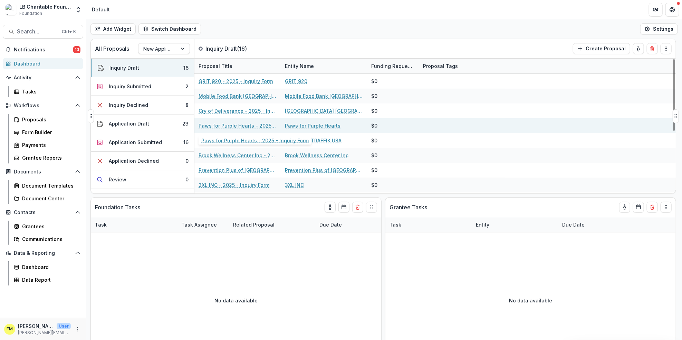
click at [250, 127] on link "Paws for Purple Hearts - 2025 - Inquiry Form" at bounding box center [237, 125] width 78 height 7
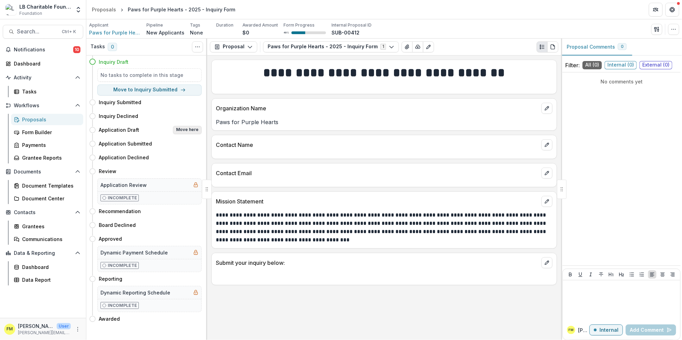
click at [186, 128] on button "Move here" at bounding box center [187, 130] width 29 height 8
select select "**********"
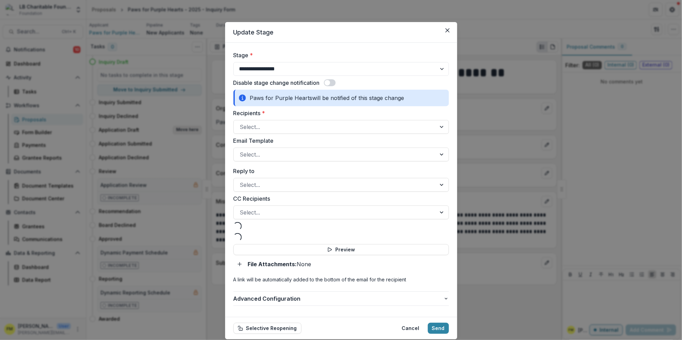
select select "**********"
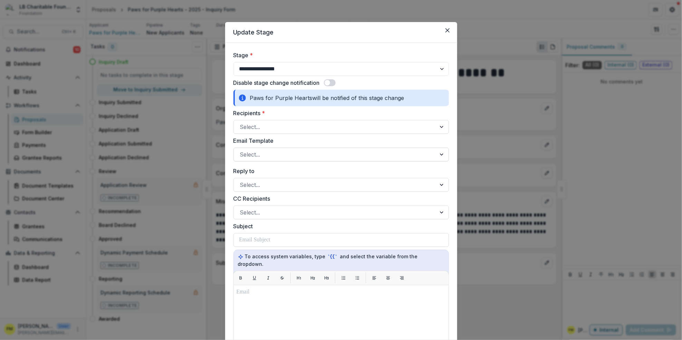
click at [441, 157] on div at bounding box center [442, 154] width 12 height 13
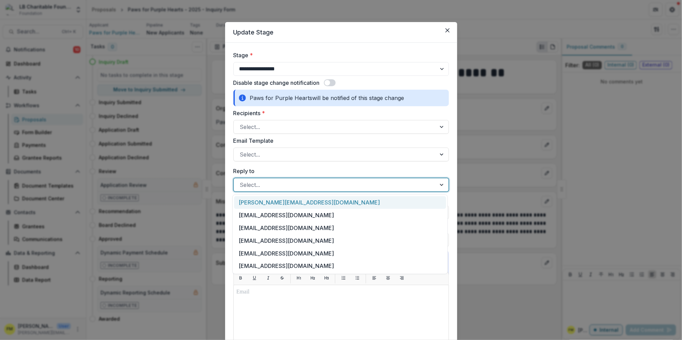
click at [439, 186] on div at bounding box center [442, 184] width 12 height 13
click at [257, 203] on div "[PERSON_NAME][EMAIL_ADDRESS][DOMAIN_NAME]" at bounding box center [340, 202] width 212 height 13
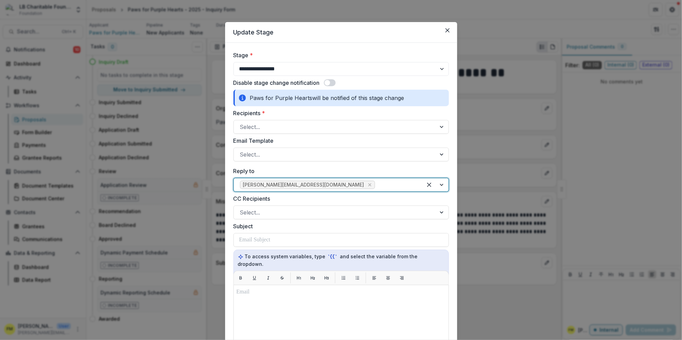
type input "*"
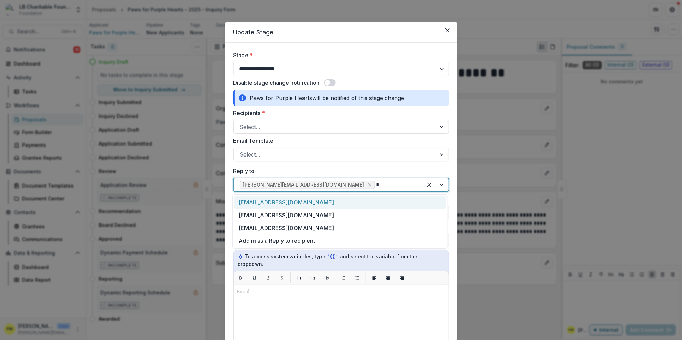
click at [323, 202] on div "[EMAIL_ADDRESS][DOMAIN_NAME]" at bounding box center [340, 202] width 212 height 13
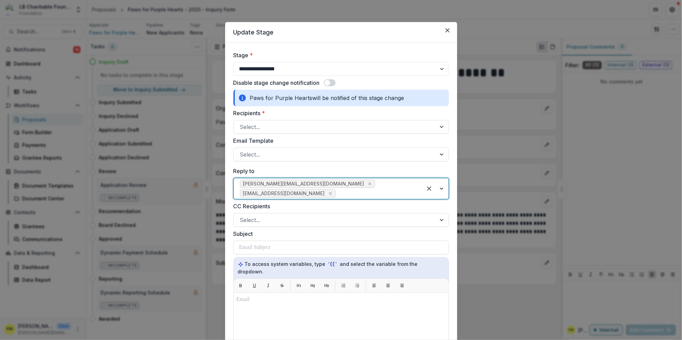
type input "*"
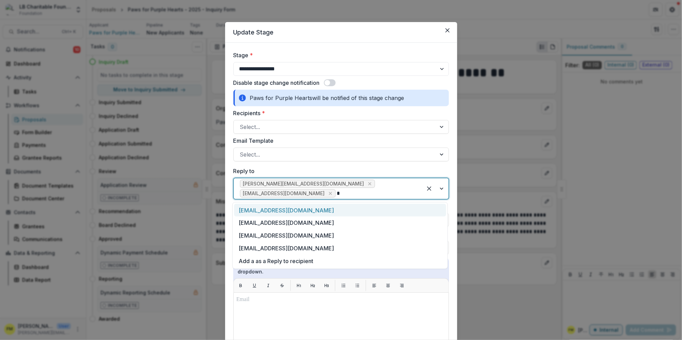
click at [336, 213] on div "[EMAIL_ADDRESS][DOMAIN_NAME]" at bounding box center [340, 210] width 212 height 13
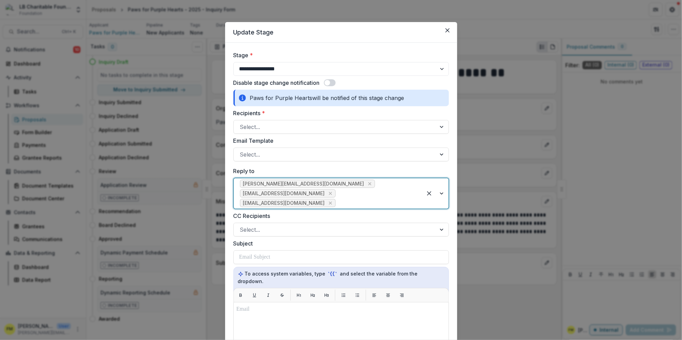
type input "*"
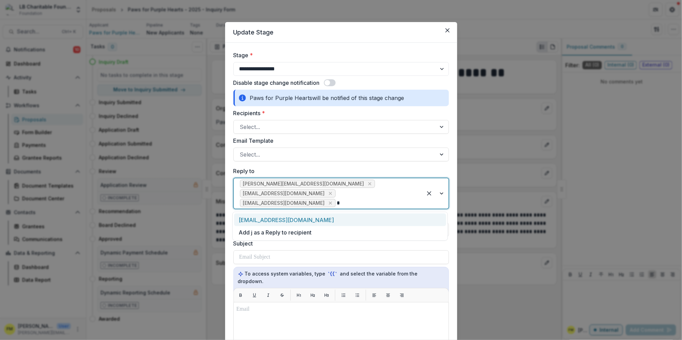
click at [345, 222] on div "[EMAIL_ADDRESS][DOMAIN_NAME]" at bounding box center [340, 220] width 212 height 13
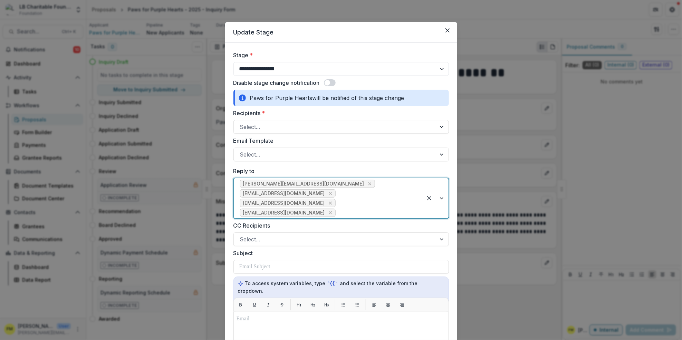
type input "*"
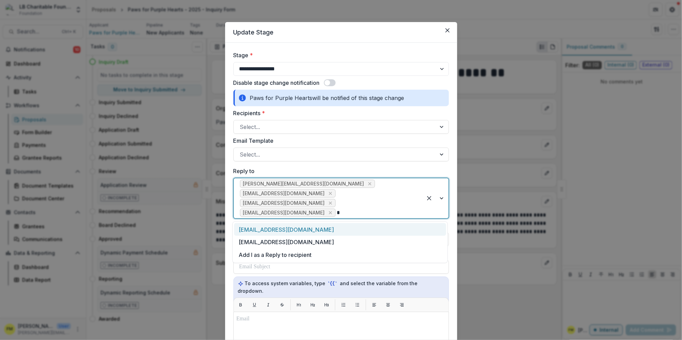
click at [330, 233] on div "[EMAIL_ADDRESS][DOMAIN_NAME]" at bounding box center [340, 229] width 212 height 13
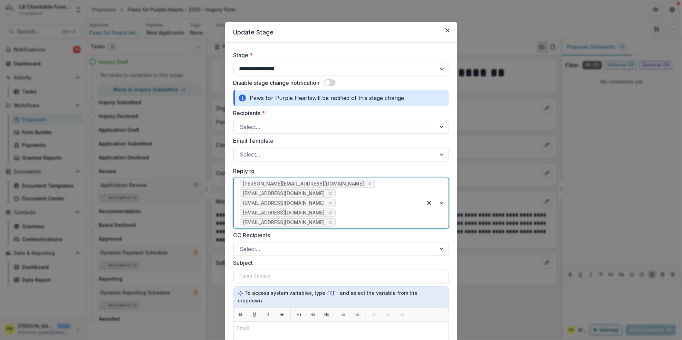
type input "*"
click at [340, 241] on div "[EMAIL_ADDRESS][DOMAIN_NAME]" at bounding box center [340, 239] width 212 height 13
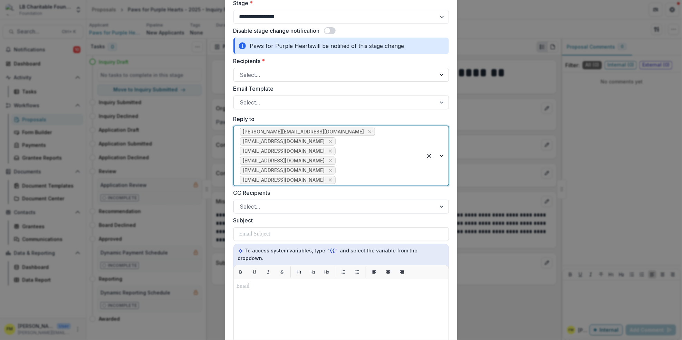
scroll to position [37, 0]
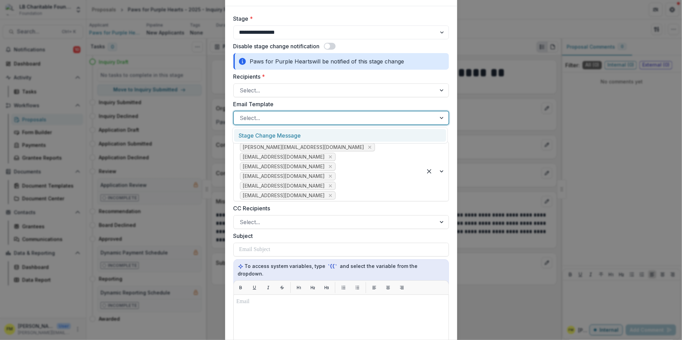
click at [440, 117] on div at bounding box center [442, 117] width 12 height 13
click at [370, 137] on div "Stage Change Message" at bounding box center [340, 135] width 212 height 13
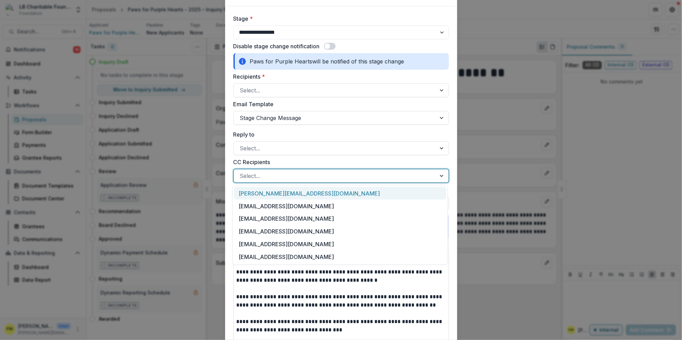
click at [440, 176] on div at bounding box center [442, 175] width 12 height 13
click at [326, 194] on div "[PERSON_NAME][EMAIL_ADDRESS][DOMAIN_NAME]" at bounding box center [340, 193] width 212 height 13
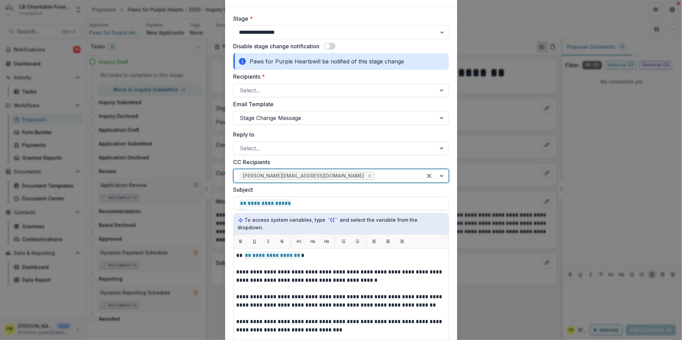
type input "*"
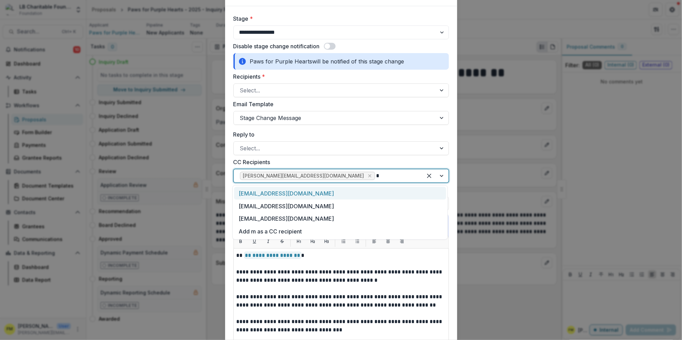
click at [334, 196] on div "[EMAIL_ADDRESS][DOMAIN_NAME]" at bounding box center [340, 193] width 212 height 13
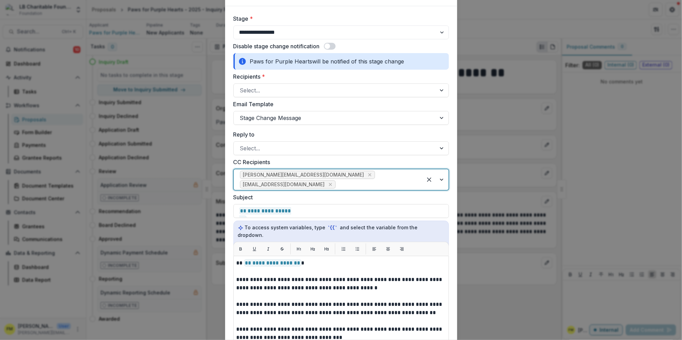
type input "*"
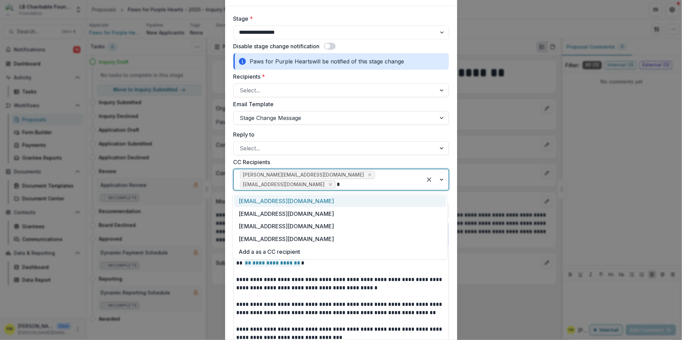
click at [300, 197] on div "[EMAIL_ADDRESS][DOMAIN_NAME]" at bounding box center [340, 201] width 212 height 13
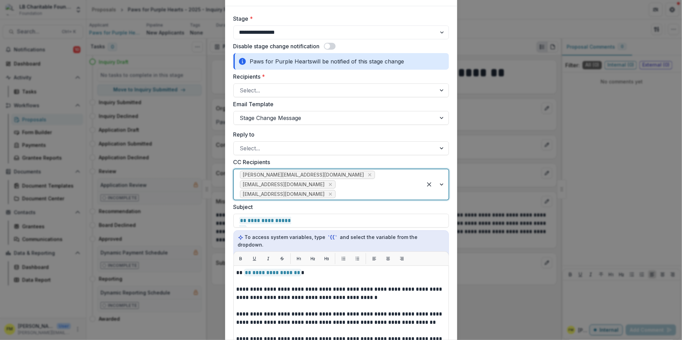
type input "*"
click at [330, 207] on div "[EMAIL_ADDRESS][DOMAIN_NAME]" at bounding box center [340, 211] width 212 height 13
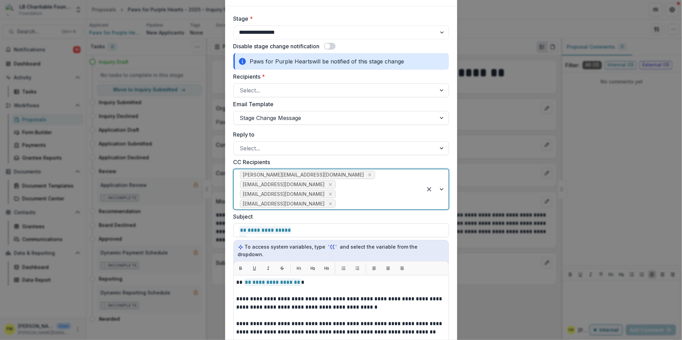
type input "*"
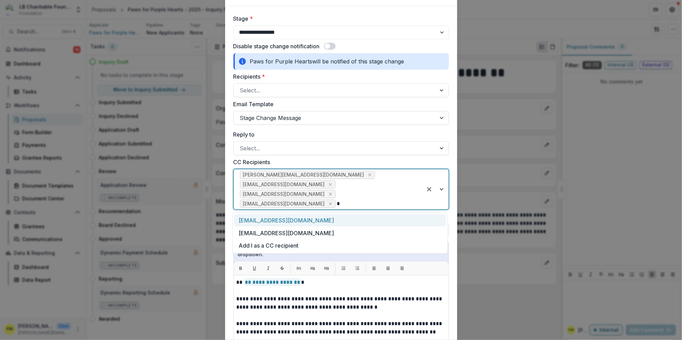
click at [333, 222] on div "[EMAIL_ADDRESS][DOMAIN_NAME]" at bounding box center [340, 220] width 212 height 13
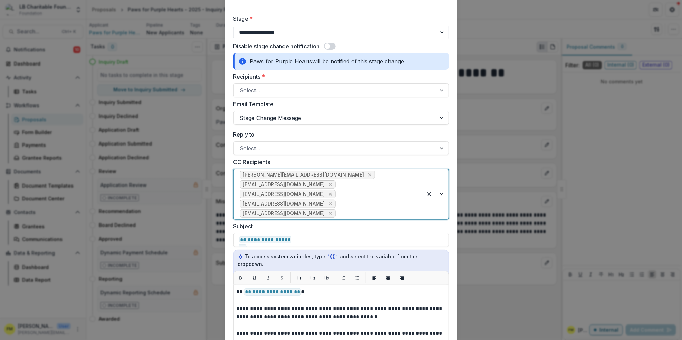
type input "*"
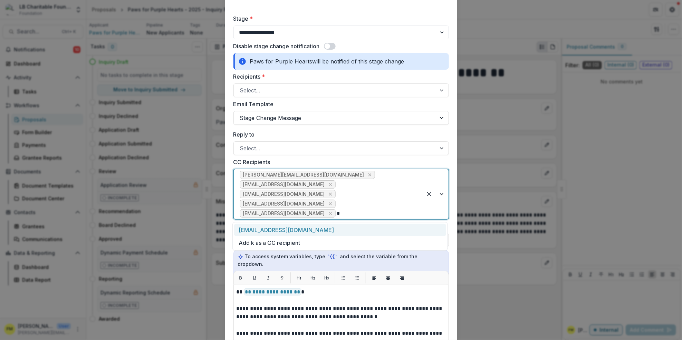
click at [316, 227] on div "[EMAIL_ADDRESS][DOMAIN_NAME]" at bounding box center [340, 230] width 212 height 13
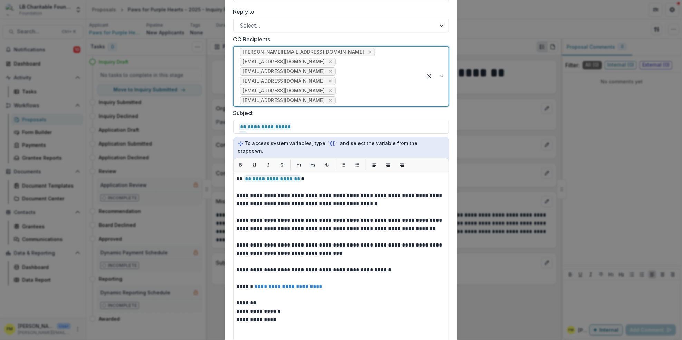
scroll to position [175, 0]
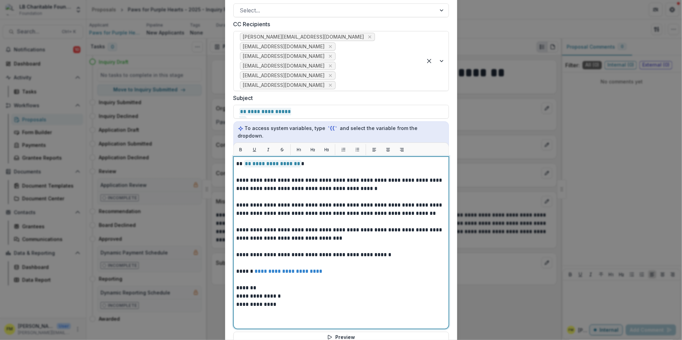
click at [256, 292] on p "**********" at bounding box center [340, 296] width 209 height 8
click at [254, 284] on p "*******" at bounding box center [340, 288] width 209 height 8
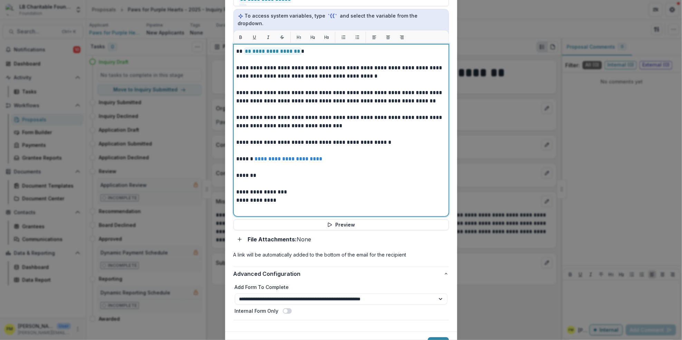
scroll to position [315, 0]
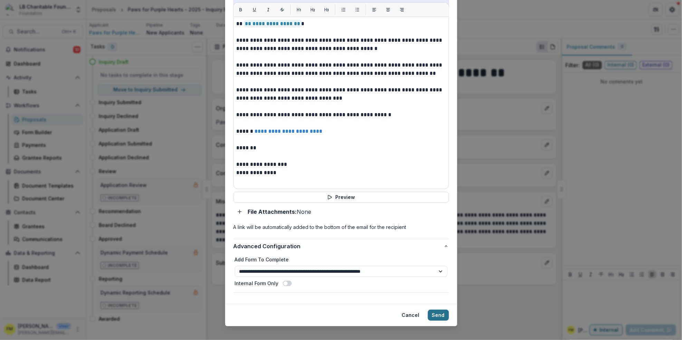
click at [439, 310] on button "Send" at bounding box center [438, 315] width 21 height 11
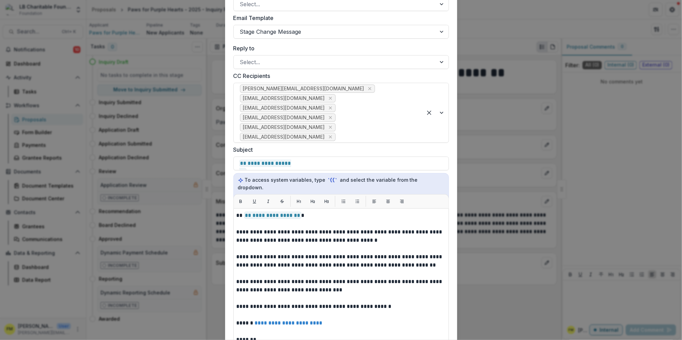
click at [267, 42] on div "**********" at bounding box center [340, 208] width 215 height 560
click at [215, 194] on div "**********" at bounding box center [341, 170] width 682 height 340
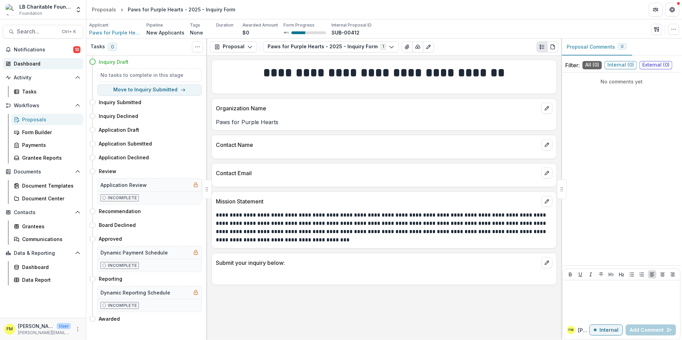
click at [39, 61] on div "Dashboard" at bounding box center [46, 63] width 64 height 7
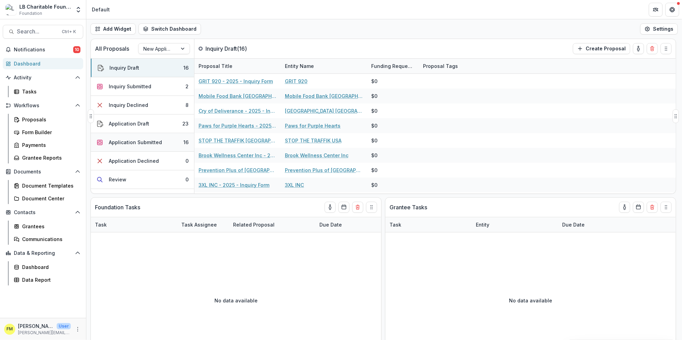
click at [135, 144] on div "Application Submitted" at bounding box center [135, 142] width 53 height 7
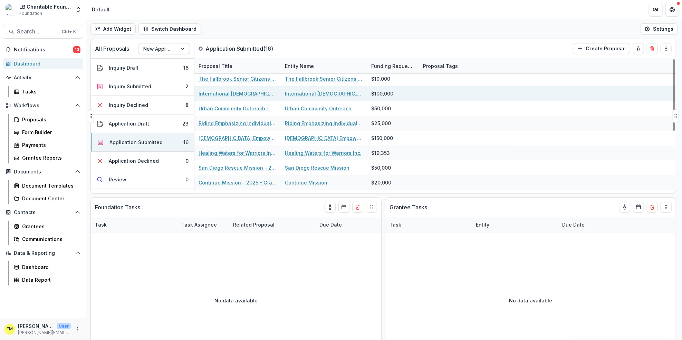
scroll to position [46, 0]
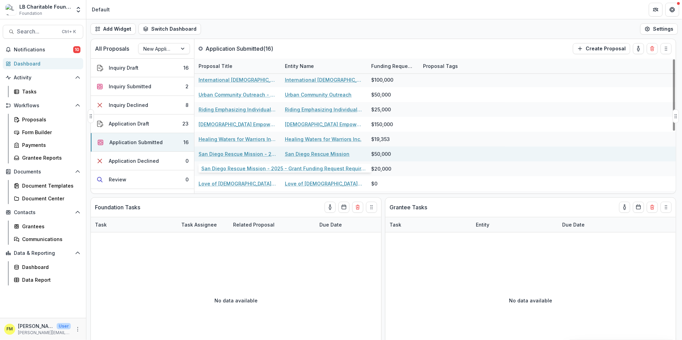
click at [233, 157] on link "San Diego Rescue Mission - 2025 - Grant Funding Request Requirements and Questi…" at bounding box center [237, 153] width 78 height 7
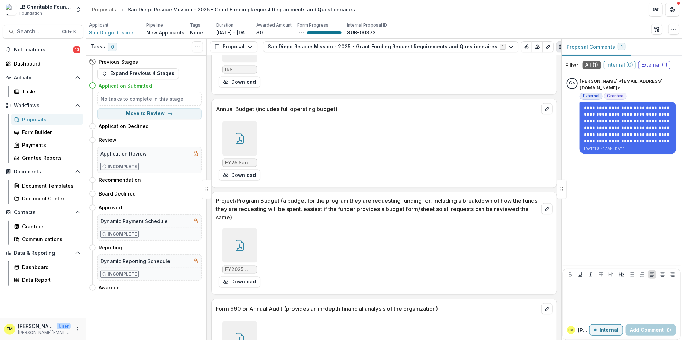
scroll to position [3475, 0]
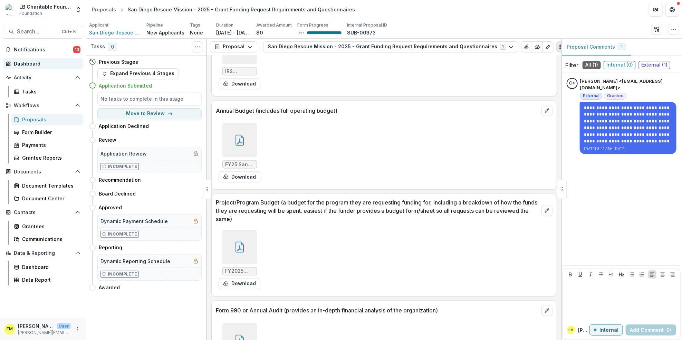
click at [36, 67] on div "Dashboard" at bounding box center [46, 63] width 64 height 7
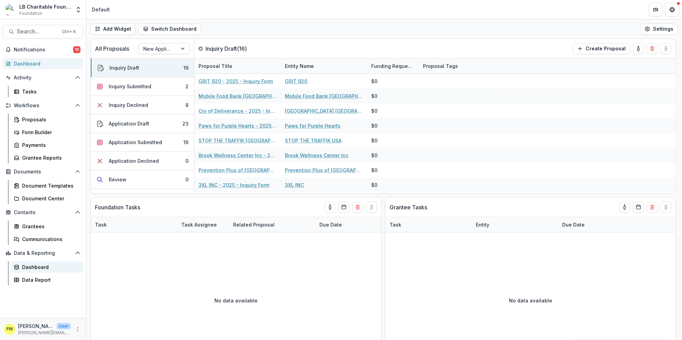
click at [43, 268] on div "Dashboard" at bounding box center [50, 267] width 56 height 7
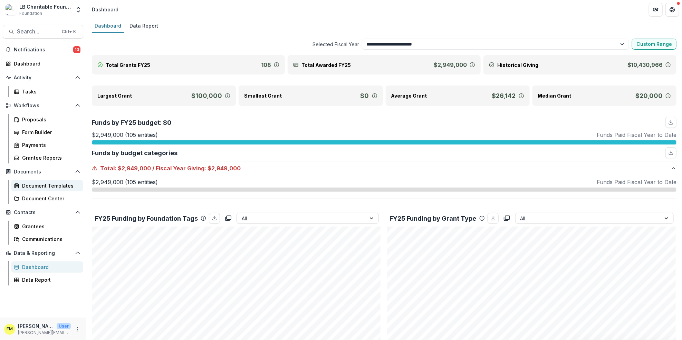
click at [43, 185] on div "Document Templates" at bounding box center [50, 185] width 56 height 7
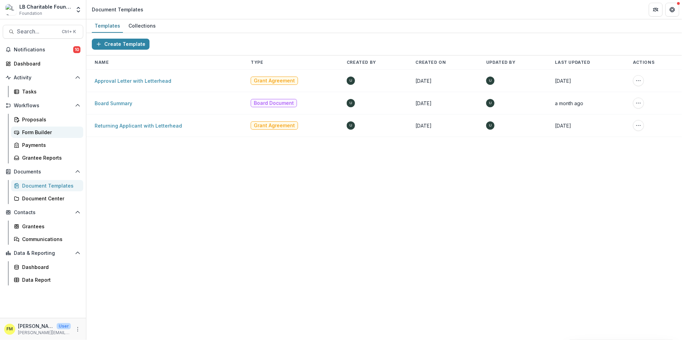
click at [34, 135] on div "Form Builder" at bounding box center [50, 132] width 56 height 7
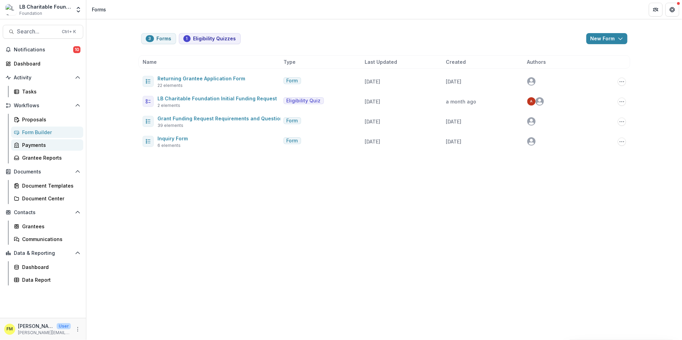
click at [34, 147] on div "Payments" at bounding box center [50, 145] width 56 height 7
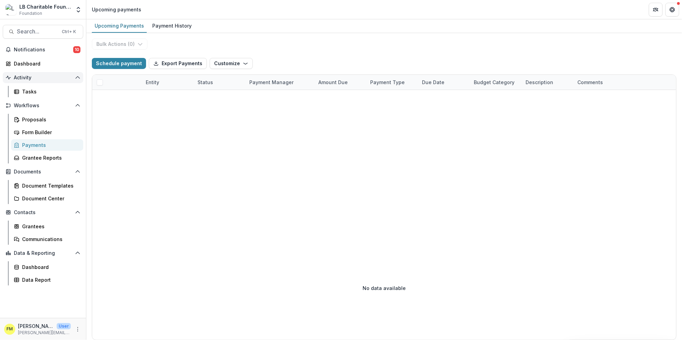
click at [27, 75] on span "Activity" at bounding box center [43, 78] width 58 height 6
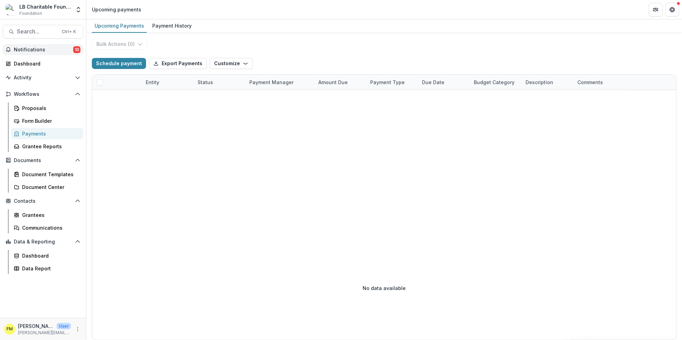
click at [32, 49] on span "Notifications" at bounding box center [43, 50] width 59 height 6
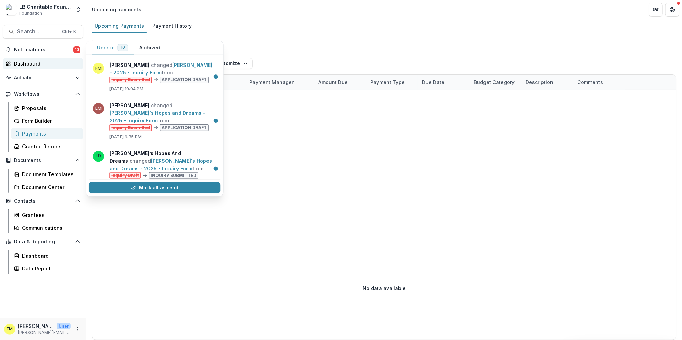
click at [28, 62] on div "Dashboard" at bounding box center [46, 63] width 64 height 7
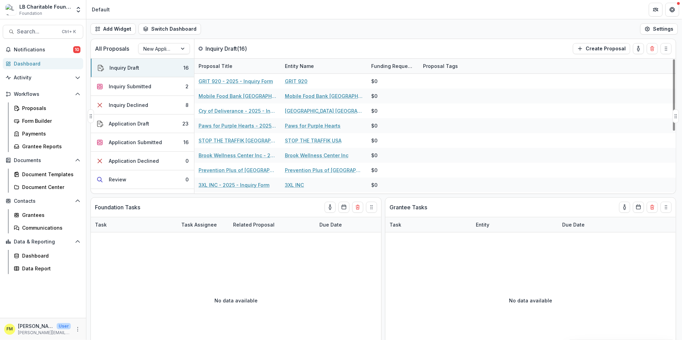
click at [122, 51] on p "All Proposals" at bounding box center [112, 49] width 34 height 8
click at [166, 30] on button "Switch Dashboard" at bounding box center [169, 28] width 62 height 11
click at [37, 107] on div "Proposals" at bounding box center [50, 108] width 56 height 7
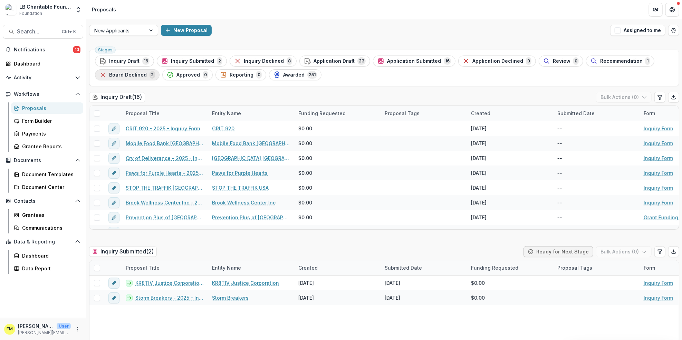
click at [121, 73] on span "Board Declined" at bounding box center [128, 75] width 38 height 6
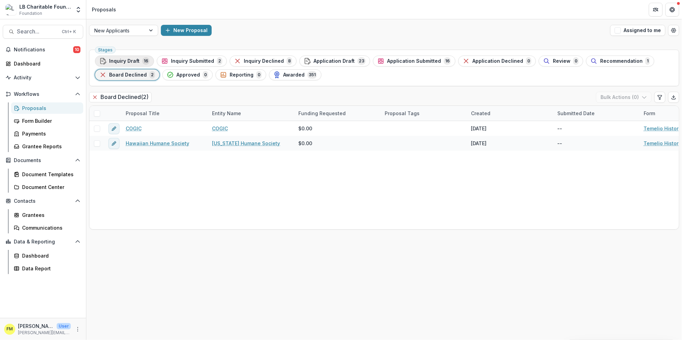
click at [116, 62] on span "Inquiry Draft" at bounding box center [124, 61] width 30 height 6
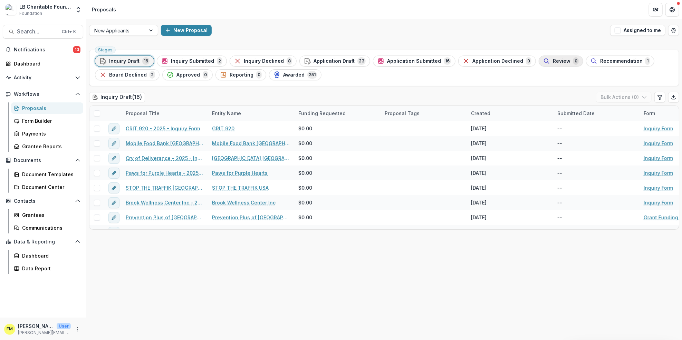
click at [553, 63] on span "Review" at bounding box center [562, 61] width 18 height 6
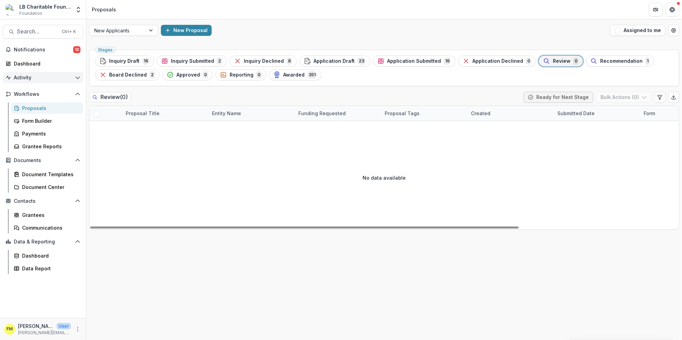
click at [80, 76] on icon "Open Activity" at bounding box center [78, 78] width 6 height 6
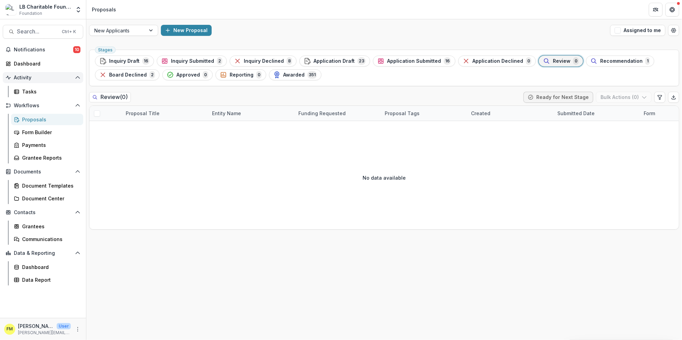
click at [80, 76] on icon "Open Activity" at bounding box center [78, 78] width 6 height 6
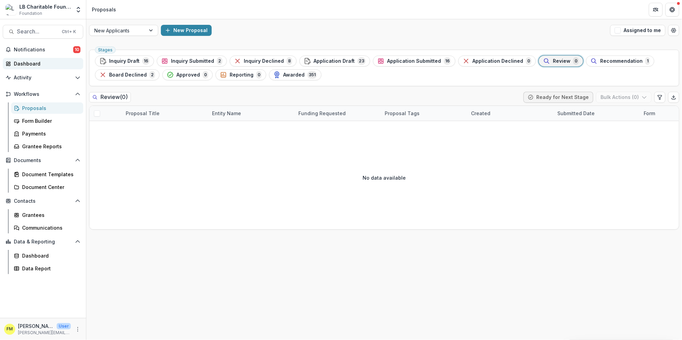
click at [25, 63] on div "Dashboard" at bounding box center [46, 63] width 64 height 7
